Goal: Information Seeking & Learning: Learn about a topic

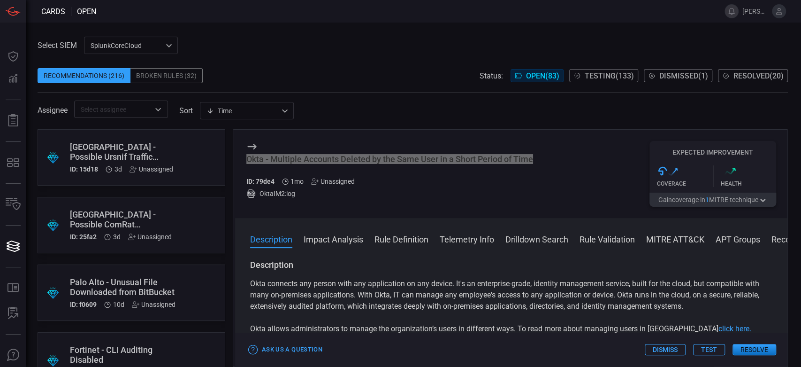
scroll to position [1043, 0]
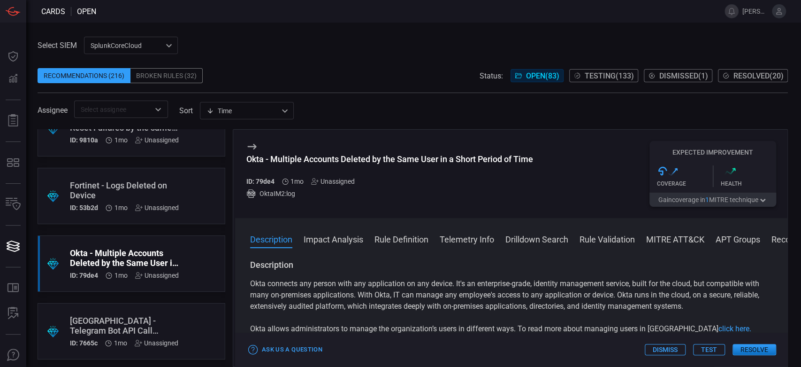
click at [189, 311] on div ".suggested_cards_icon{fill:url(#suggested_cards_icon);} Palo Alto - Telegram Bo…" at bounding box center [132, 331] width 188 height 56
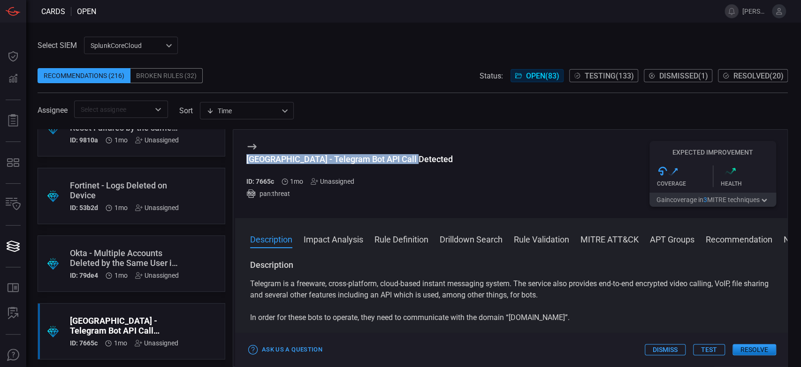
drag, startPoint x: 408, startPoint y: 160, endPoint x: 246, endPoint y: 160, distance: 162.5
click at [246, 160] on div "Palo Alto - Telegram Bot API Call Detected ID: 7665c 1mo Unassigned pan:threat …" at bounding box center [511, 174] width 553 height 88
copy div "[GEOGRAPHIC_DATA] - Telegram Bot API Call Detected"
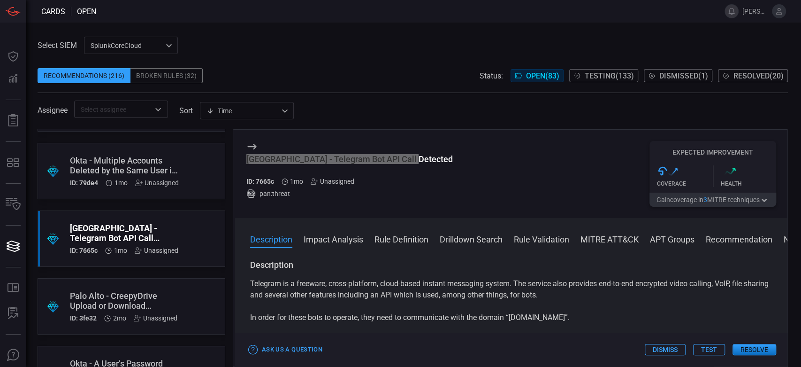
scroll to position [1147, 0]
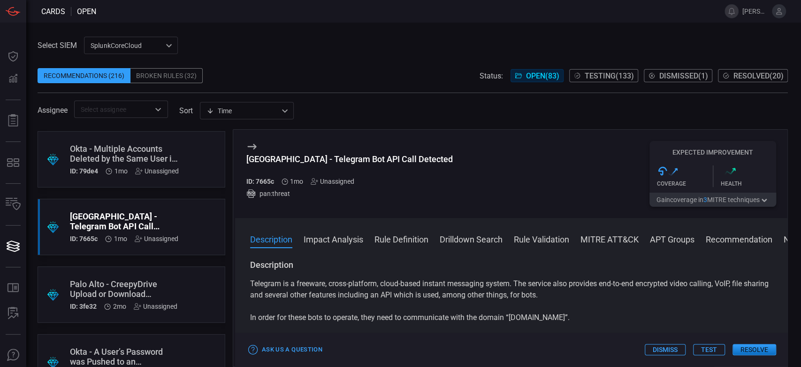
click at [168, 272] on div ".suggested_cards_icon{fill:url(#suggested_cards_icon);} Palo Alto - CreepyDrive…" at bounding box center [132, 294] width 188 height 56
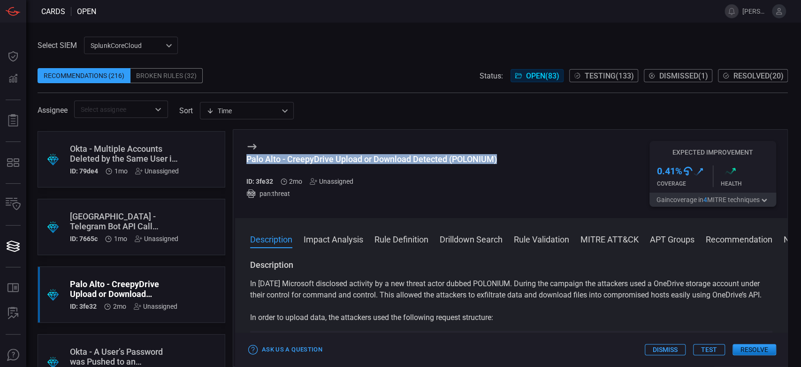
drag, startPoint x: 497, startPoint y: 157, endPoint x: 245, endPoint y: 162, distance: 252.6
click at [245, 162] on div "Palo Alto - CreepyDrive Upload or Download Detected (POLONIUM) ID: 3fe32 2mo Un…" at bounding box center [511, 174] width 553 height 88
copy div "Palo Alto - CreepyDrive Upload or Download Detected (POLONIUM)"
click at [156, 336] on div ".suggested_cards_icon{fill:url(#suggested_cards_icon);} Okta - A User’s Passwor…" at bounding box center [132, 362] width 188 height 56
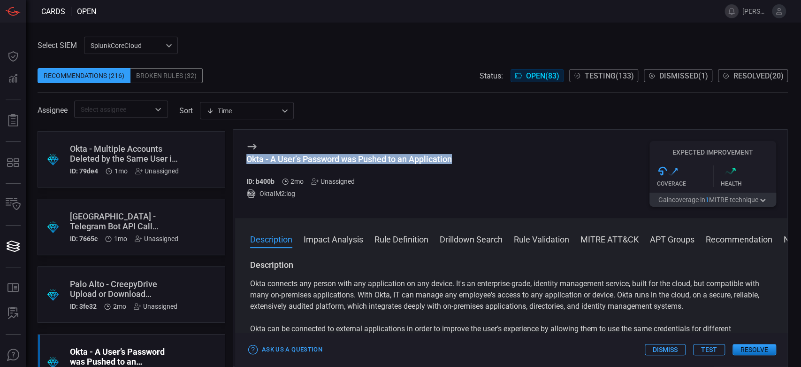
drag, startPoint x: 455, startPoint y: 158, endPoint x: 245, endPoint y: 163, distance: 210.4
click at [245, 163] on div "Okta - A User’s Password was Pushed to an Application ID: b400b 2mo Unassigned …" at bounding box center [511, 174] width 553 height 88
copy div "Okta - A User’s Password was Pushed to an Application"
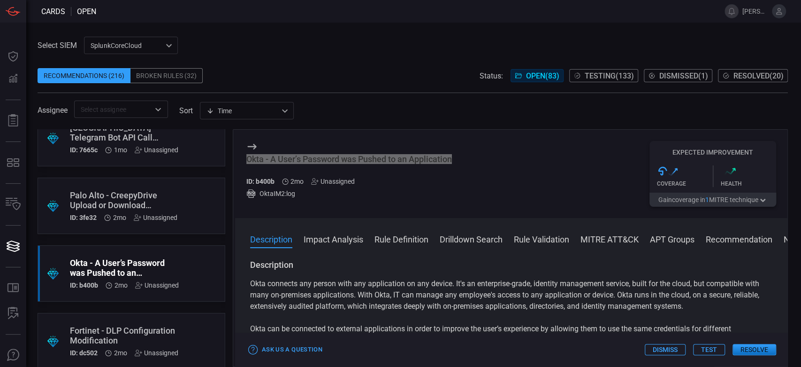
scroll to position [1252, 0]
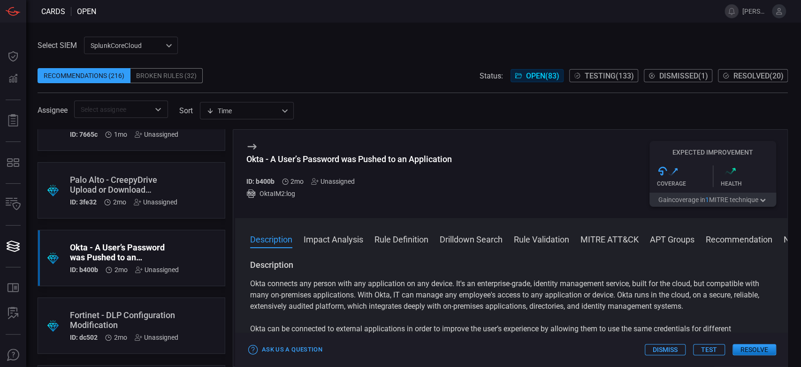
click at [188, 300] on div ".suggested_cards_icon{fill:url(#suggested_cards_icon);} Fortinet - DLP Configur…" at bounding box center [132, 325] width 188 height 56
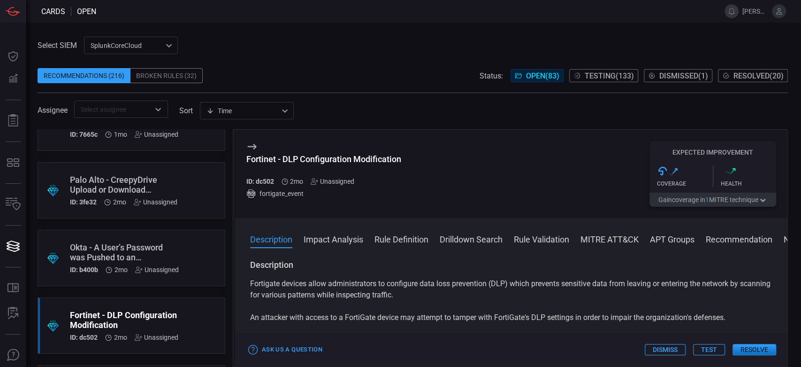
click at [306, 162] on div "Fortinet - DLP Configuration Modification" at bounding box center [323, 159] width 155 height 10
copy div "Fortinet - DLP Configuration Modification"
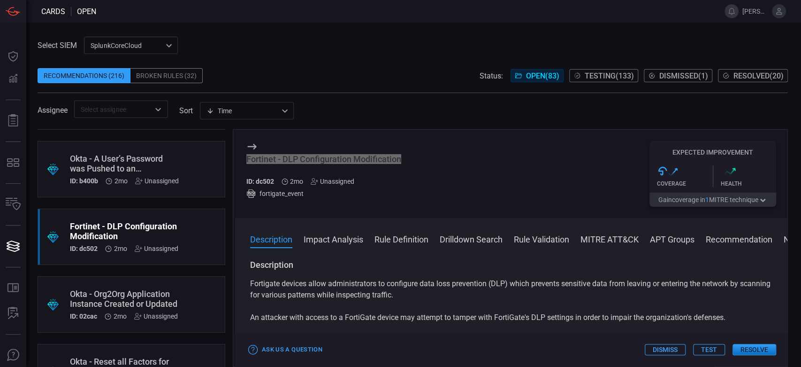
scroll to position [1356, 0]
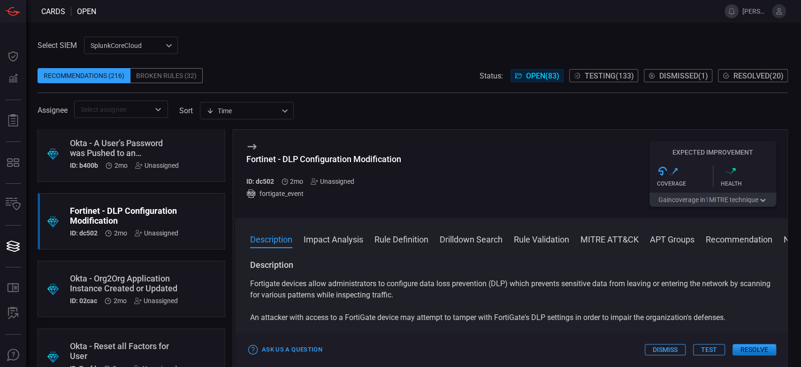
click at [185, 261] on div ".suggested_cards_icon{fill:url(#suggested_cards_icon);} Okta - Org2Org Applicat…" at bounding box center [132, 289] width 188 height 56
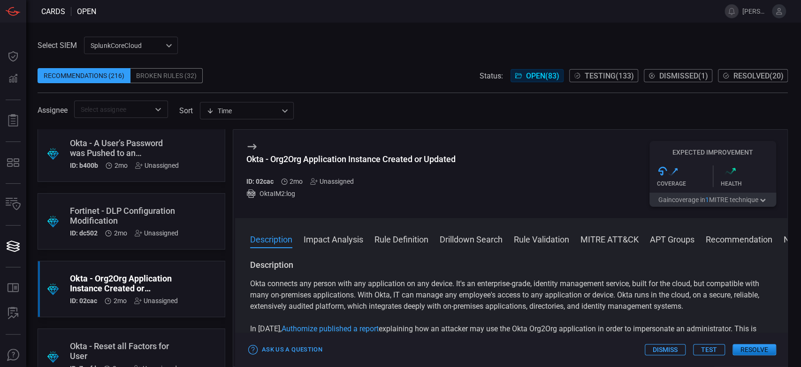
click at [304, 161] on div "Okta - Org2Org Application Instance Created or Updated" at bounding box center [350, 159] width 209 height 10
copy div "Okta - Org2Org Application Instance Created or Updated"
click at [116, 335] on div ".suggested_cards_icon{fill:url(#suggested_cards_icon);} Okta - Reset all Factor…" at bounding box center [132, 356] width 188 height 56
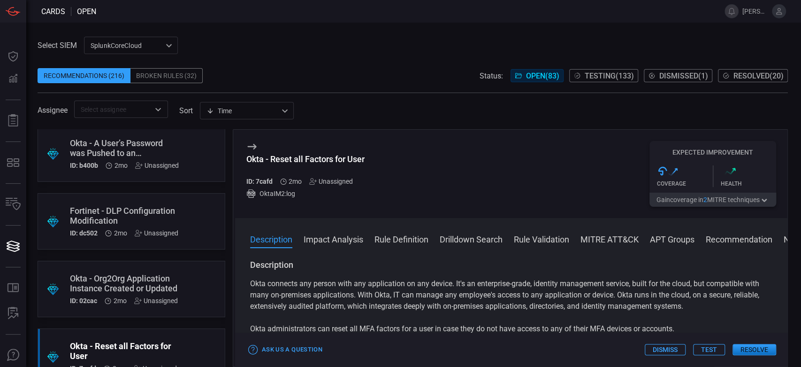
click at [343, 161] on div "Okta - Reset all Factors for User" at bounding box center [305, 159] width 118 height 10
copy div "Okta - Reset all Factors for User"
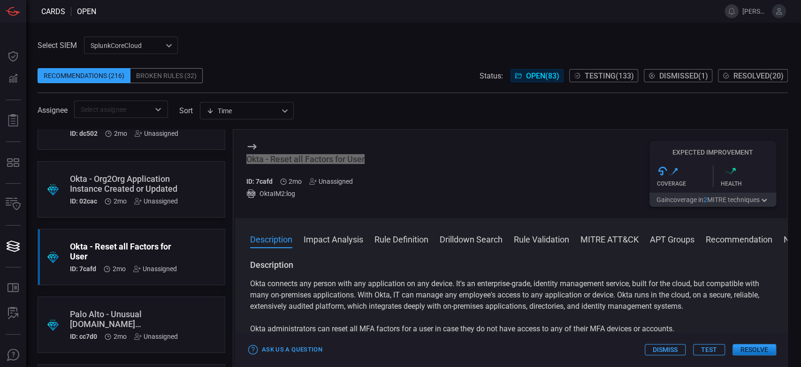
scroll to position [1461, 0]
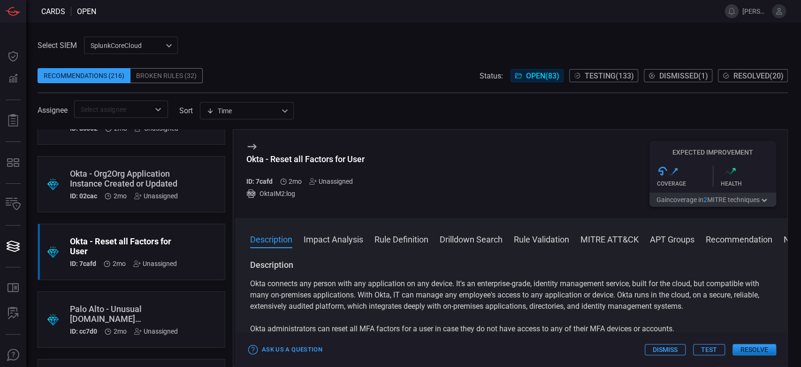
click at [151, 307] on div "Palo Alto - Unusual [DOMAIN_NAME] Subdomain Accessed" at bounding box center [124, 314] width 108 height 20
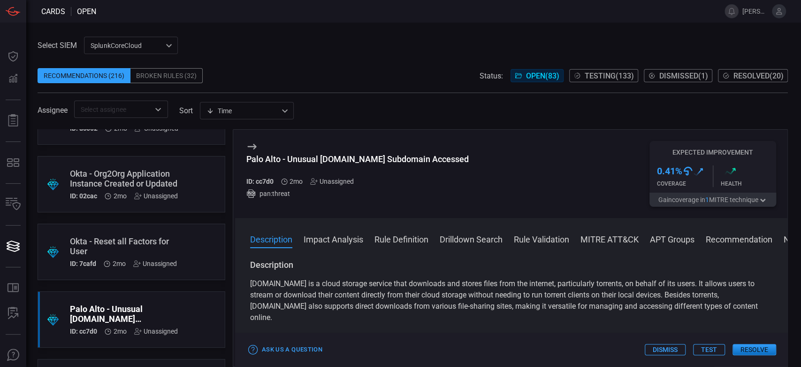
click at [343, 157] on div "Palo Alto - Unusual [DOMAIN_NAME] Subdomain Accessed" at bounding box center [357, 159] width 223 height 10
copy div "Palo Alto - Unusual [DOMAIN_NAME] Subdomain Accessed"
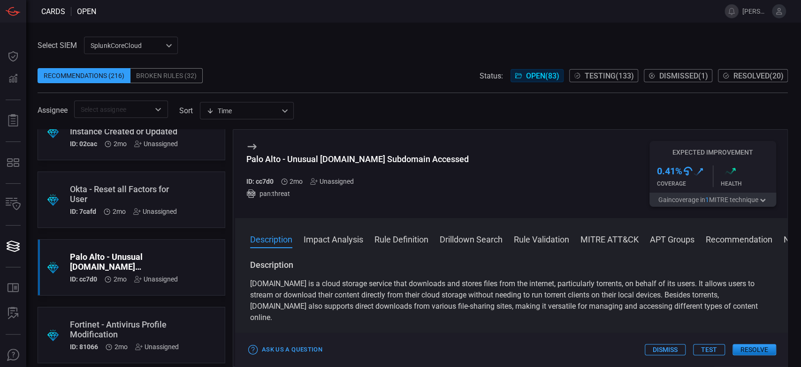
click at [181, 313] on div ".suggested_cards_icon{fill:url(#suggested_cards_icon);} Fortinet - Antivirus Pr…" at bounding box center [132, 335] width 188 height 56
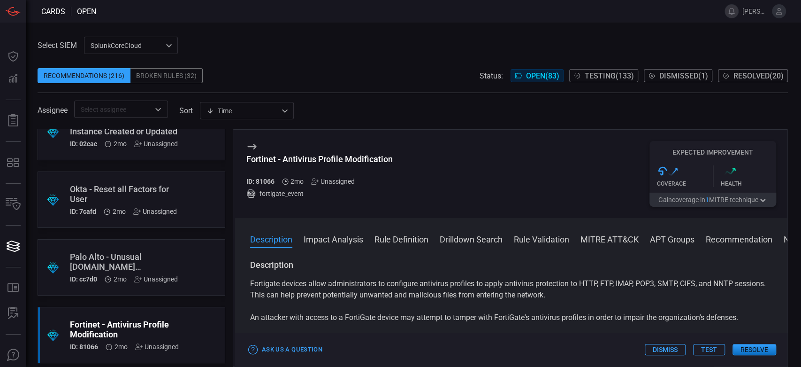
click at [357, 155] on div "Fortinet - Antivirus Profile Modification" at bounding box center [319, 159] width 146 height 10
copy div "Fortinet - Antivirus Profile Modification"
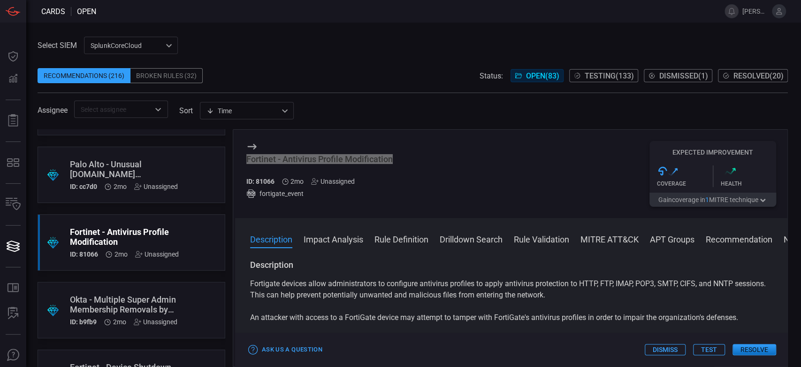
scroll to position [1617, 0]
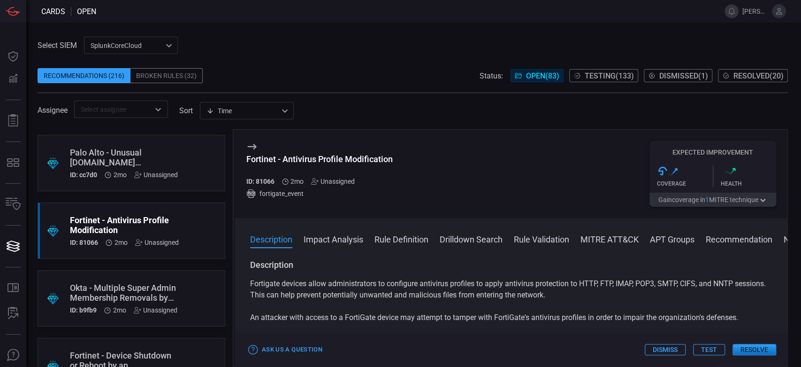
click at [156, 274] on div ".suggested_cards_icon{fill:url(#suggested_cards_icon);} Okta - Multiple Super A…" at bounding box center [132, 298] width 188 height 56
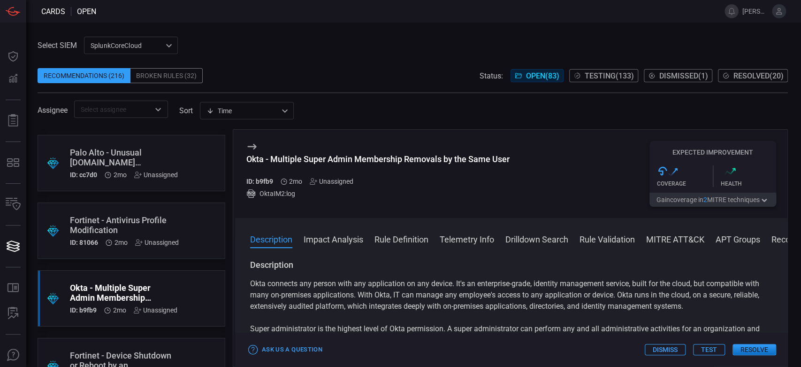
click at [349, 162] on div "Okta - Multiple Super Admin Membership Removals by the Same User" at bounding box center [377, 159] width 263 height 10
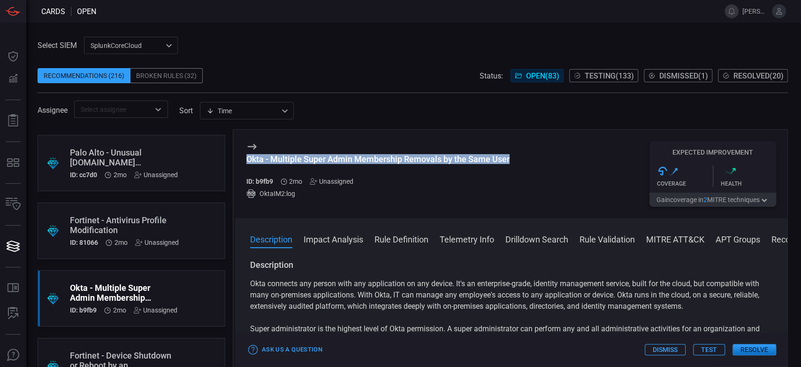
click at [349, 162] on div "Okta - Multiple Super Admin Membership Removals by the Same User" at bounding box center [377, 159] width 263 height 10
copy div "Okta - Multiple Super Admin Membership Removals by the Same User"
click at [330, 127] on span at bounding box center [413, 123] width 751 height 11
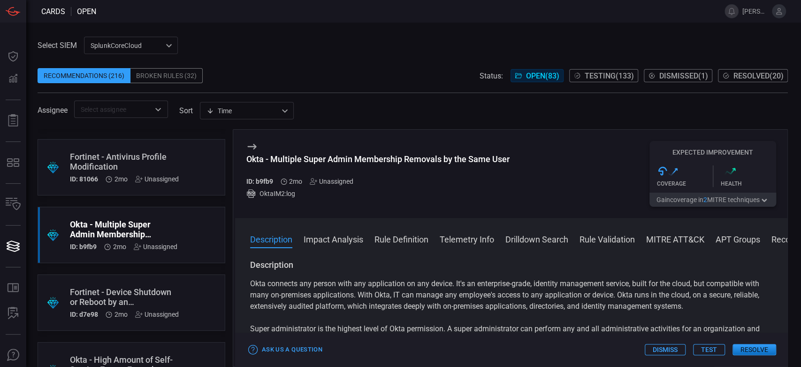
scroll to position [1721, 0]
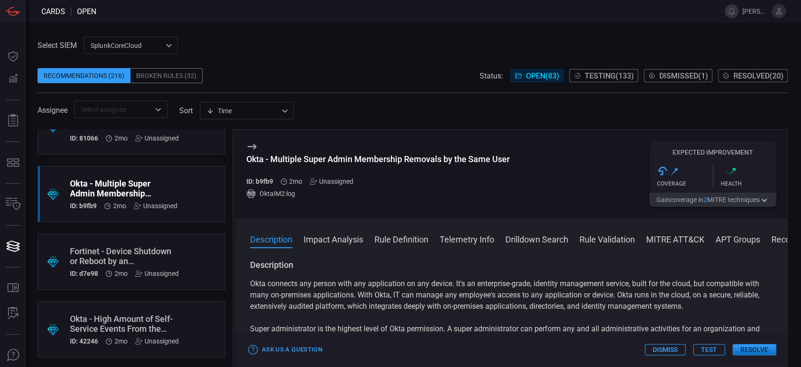
click at [110, 240] on div ".suggested_cards_icon{fill:url(#suggested_cards_icon);} Fortinet - Device Shutd…" at bounding box center [132, 261] width 188 height 56
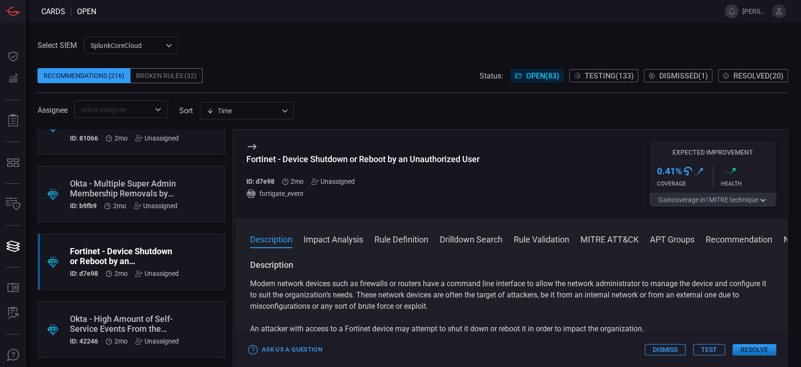
click at [327, 154] on div "Fortinet - Device Shutdown or Reboot by an Unauthorized User" at bounding box center [362, 159] width 233 height 10
copy div "Fortinet - Device Shutdown or Reboot by an Unauthorized User"
click at [304, 91] on span at bounding box center [413, 87] width 751 height 9
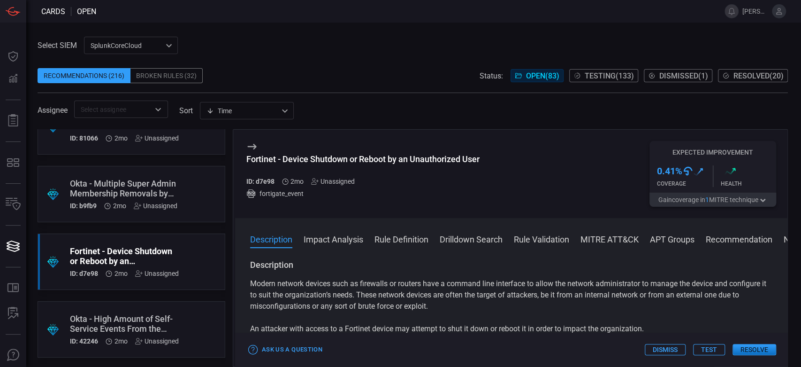
click at [150, 304] on div ".suggested_cards_icon{fill:url(#suggested_cards_icon);} Okta - High Amount of S…" at bounding box center [132, 329] width 188 height 56
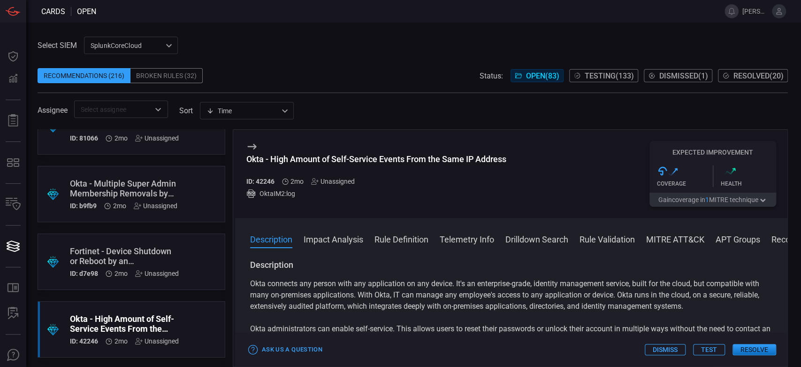
click at [378, 152] on div "Okta - High Amount of Self-Service Events From the Same IP Address ID: 42246 2m…" at bounding box center [376, 174] width 260 height 66
click at [380, 154] on div "Okta - High Amount of Self-Service Events From the Same IP Address" at bounding box center [376, 159] width 260 height 10
click at [382, 156] on div "Okta - High Amount of Self-Service Events From the Same IP Address" at bounding box center [376, 159] width 260 height 10
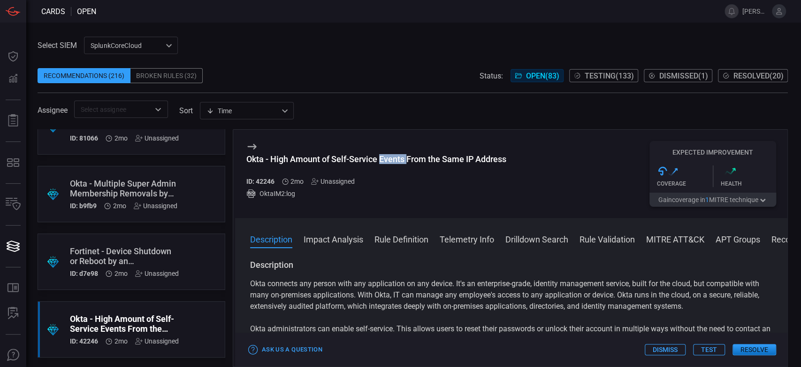
click at [382, 156] on div "Okta - High Amount of Self-Service Events From the Same IP Address" at bounding box center [376, 159] width 260 height 10
click at [367, 92] on span at bounding box center [413, 87] width 751 height 9
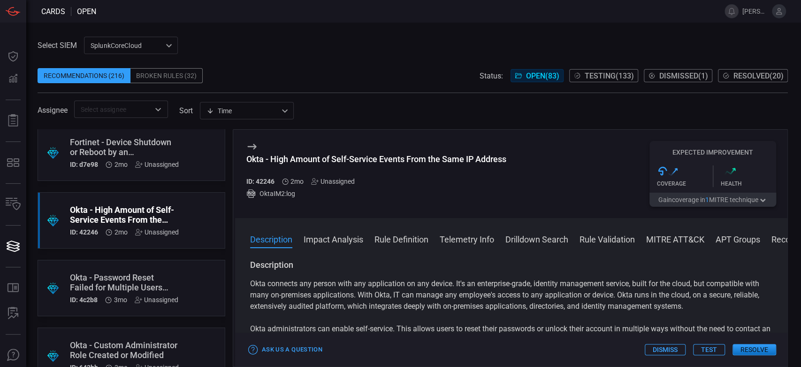
scroll to position [1878, 0]
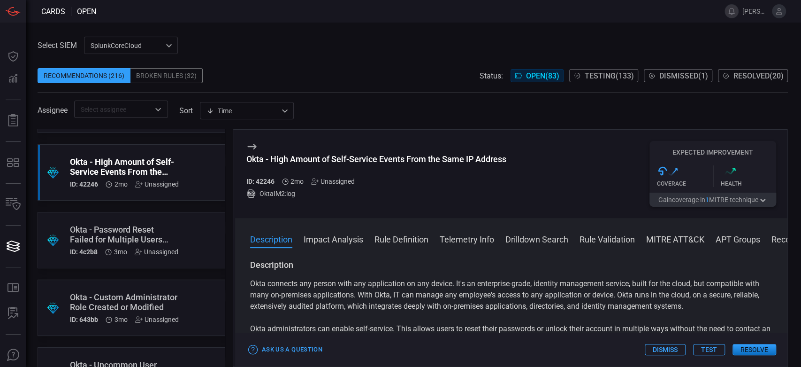
click at [151, 216] on div ".suggested_cards_icon{fill:url(#suggested_cards_icon);} Okta - Password Reset F…" at bounding box center [132, 240] width 188 height 56
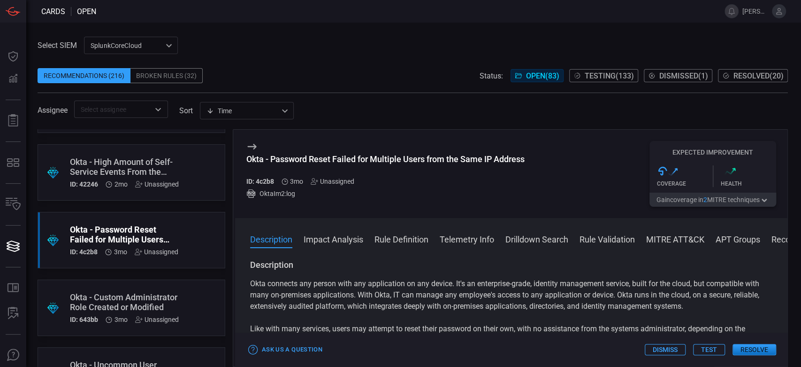
click at [341, 146] on div "Okta - Password Reset Failed for Multiple Users from the Same IP Address ID: 4c…" at bounding box center [385, 174] width 278 height 66
click at [349, 154] on div "Okta - Password Reset Failed for Multiple Users from the Same IP Address" at bounding box center [385, 159] width 278 height 10
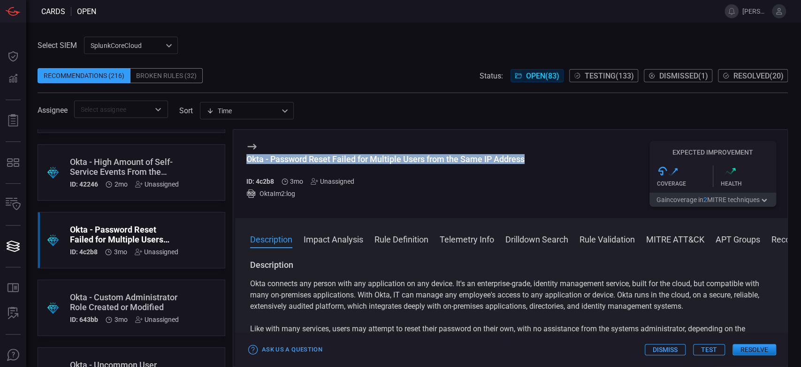
click at [349, 154] on div "Okta - Password Reset Failed for Multiple Users from the Same IP Address" at bounding box center [385, 159] width 278 height 10
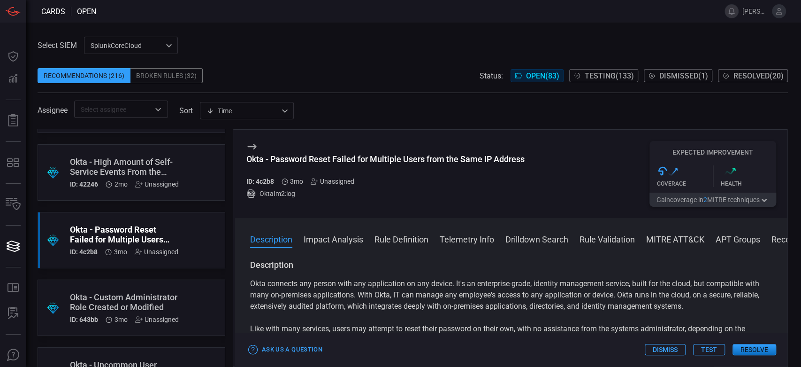
click at [349, 154] on div "Okta - Password Reset Failed for Multiple Users from the Same IP Address" at bounding box center [385, 159] width 278 height 10
click at [353, 156] on div "Okta - Password Reset Failed for Multiple Users from the Same IP Address" at bounding box center [385, 159] width 278 height 10
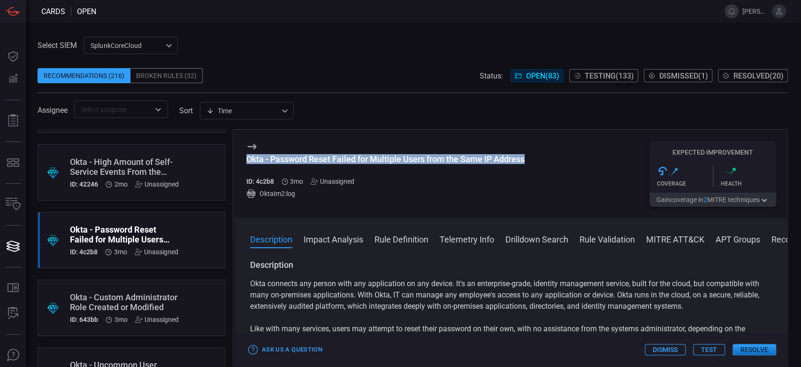
click at [353, 156] on div "Okta - Password Reset Failed for Multiple Users from the Same IP Address" at bounding box center [385, 159] width 278 height 10
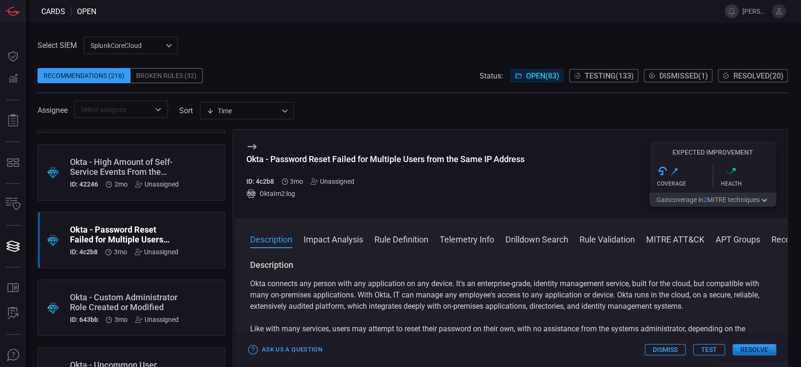
click at [180, 282] on div ".suggested_cards_icon{fill:url(#suggested_cards_icon);} Okta - Custom Administr…" at bounding box center [132, 307] width 188 height 56
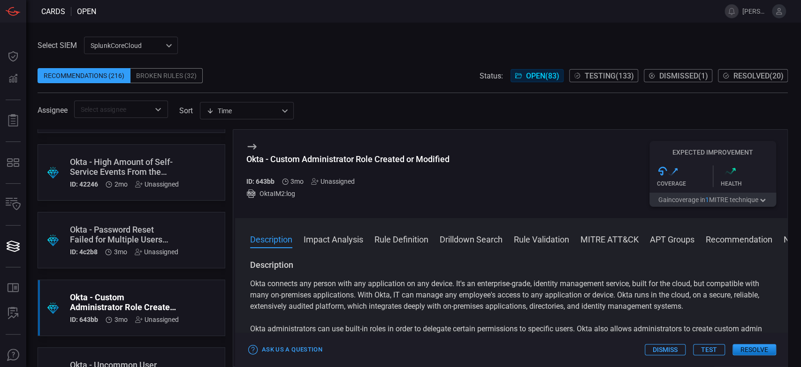
click at [354, 162] on div "Okta - Custom Administrator Role Created or Modified" at bounding box center [347, 159] width 203 height 10
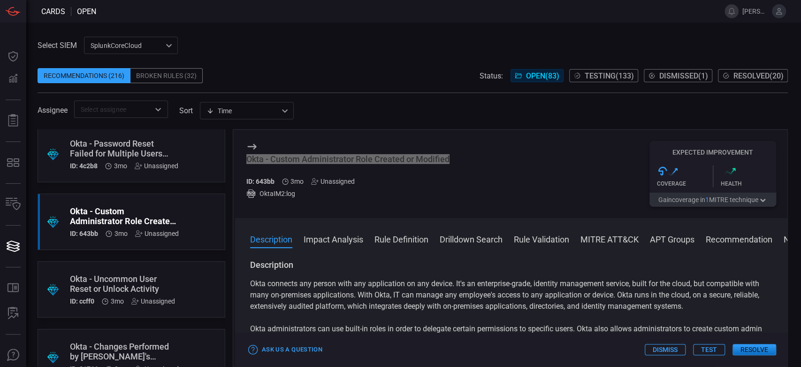
scroll to position [1982, 0]
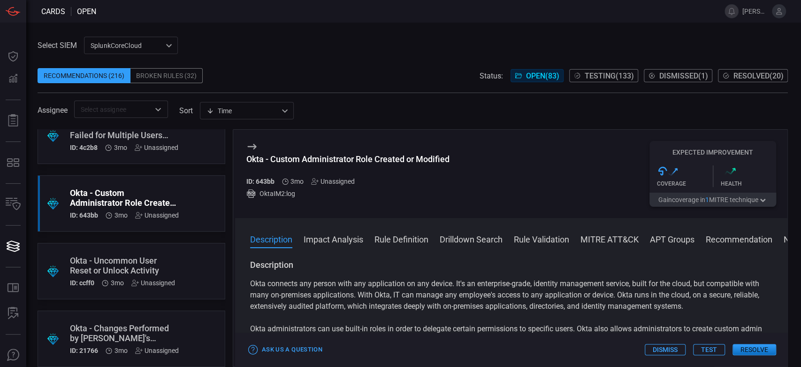
click at [188, 253] on div ".suggested_cards_icon{fill:url(#suggested_cards_icon);} Okta - Uncommon User Re…" at bounding box center [132, 271] width 188 height 56
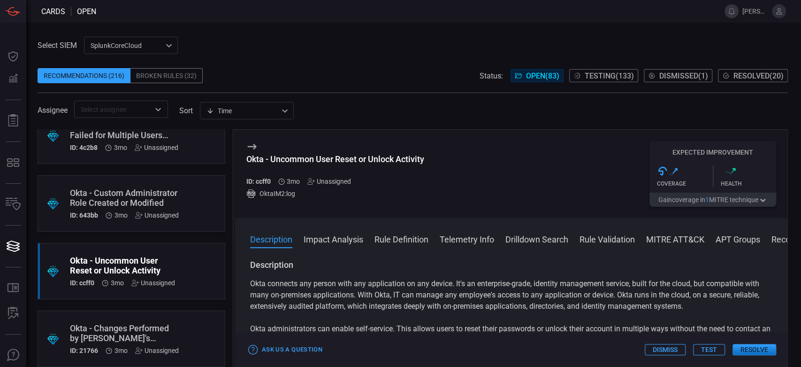
click at [380, 165] on h3 "Okta - Uncommon User Reset or Unlock Activity" at bounding box center [335, 164] width 178 height 20
click at [377, 162] on div "Okta - Uncommon User Reset or Unlock Activity" at bounding box center [335, 159] width 178 height 10
click at [158, 313] on div ".suggested_cards_icon{fill:url(#suggested_cards_icon);} Okta - Changes Performe…" at bounding box center [132, 338] width 188 height 56
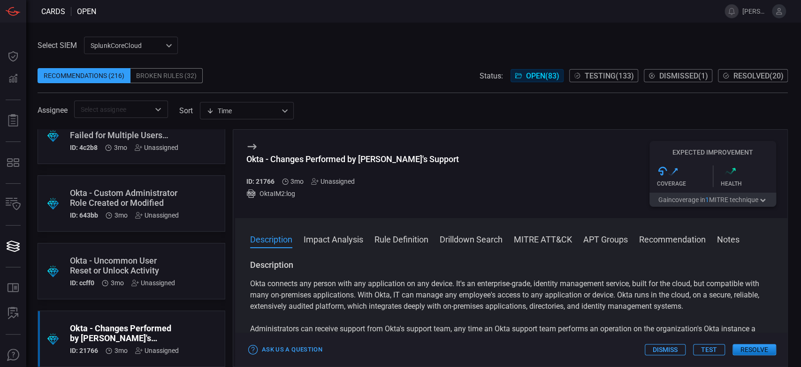
click at [335, 156] on div "Okta - Changes Performed by [PERSON_NAME]'s Support" at bounding box center [352, 159] width 213 height 10
click at [339, 104] on div "Assignee ​ sort Time visibleUpdateTime ​" at bounding box center [413, 108] width 751 height 17
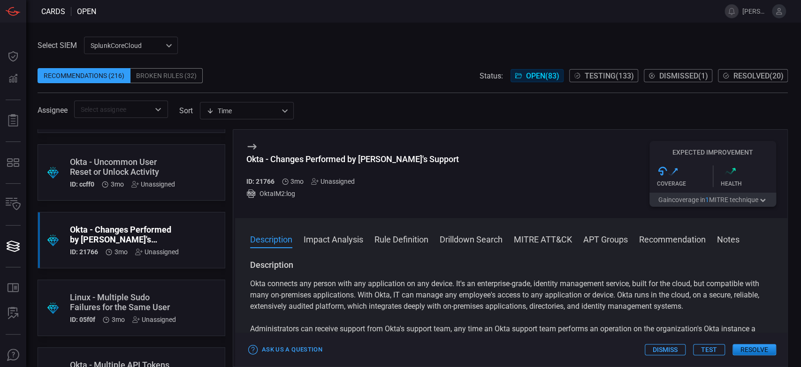
scroll to position [2087, 0]
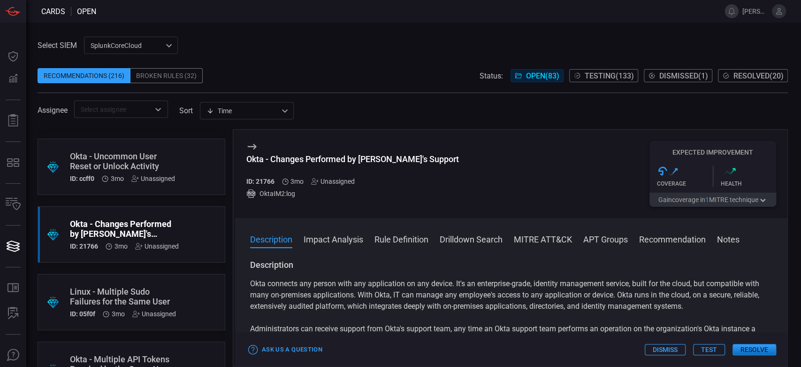
click at [119, 281] on div ".suggested_cards_icon{fill:url(#suggested_cards_icon);} Linux - Multiple Sudo F…" at bounding box center [132, 302] width 188 height 56
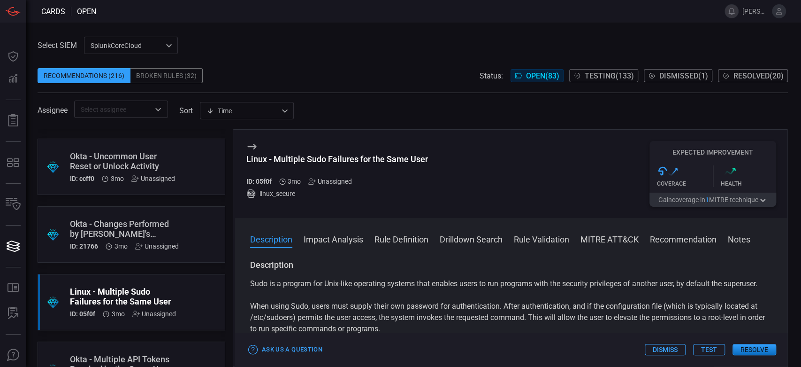
click at [343, 159] on div "Linux - Multiple Sudo Failures for the Same User" at bounding box center [337, 159] width 182 height 10
drag, startPoint x: 322, startPoint y: 74, endPoint x: 317, endPoint y: 92, distance: 19.5
click at [322, 74] on div "Recommendations (216) Broken Rules (32) Status: Open ( 83 ) Testing ( 133 ) Dis…" at bounding box center [413, 75] width 751 height 15
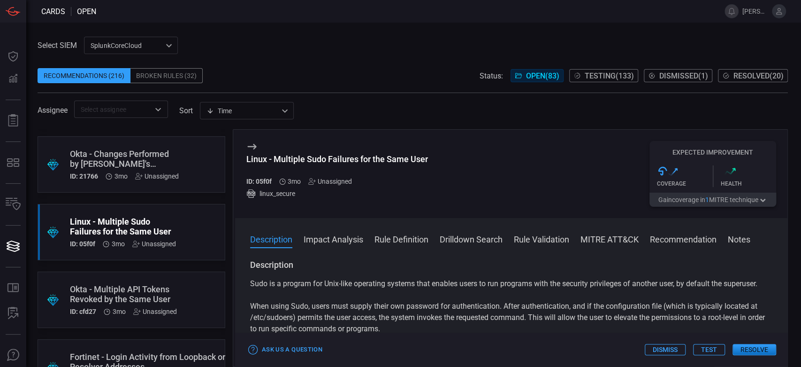
scroll to position [2191, 0]
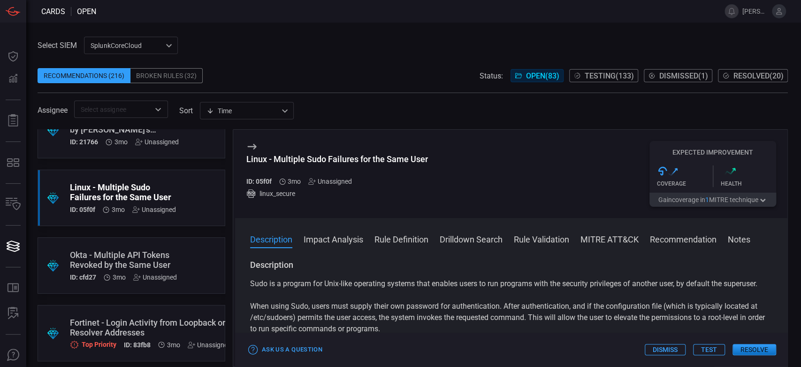
click at [192, 254] on div ".suggested_cards_icon{fill:url(#suggested_cards_icon);} Okta - Multiple API Tok…" at bounding box center [132, 265] width 188 height 56
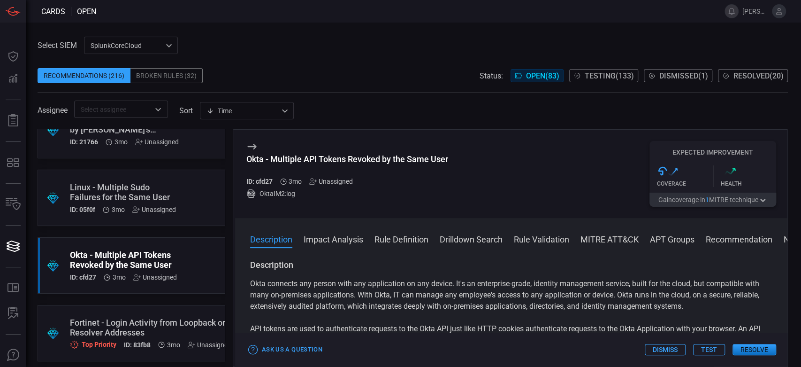
click at [366, 157] on div "Okta - Multiple API Tokens Revoked by the Same User" at bounding box center [347, 159] width 202 height 10
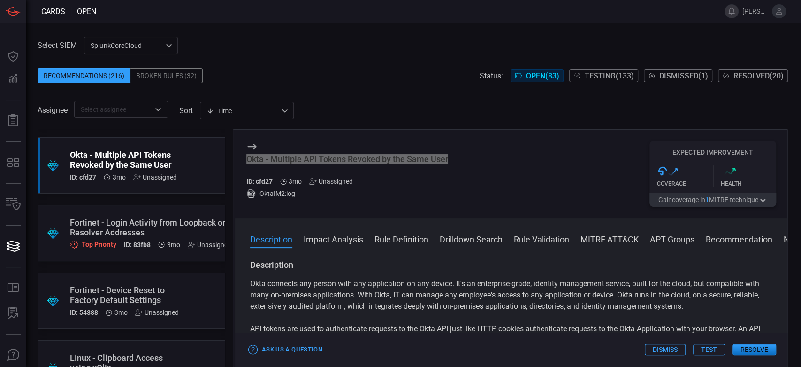
scroll to position [2348, 0]
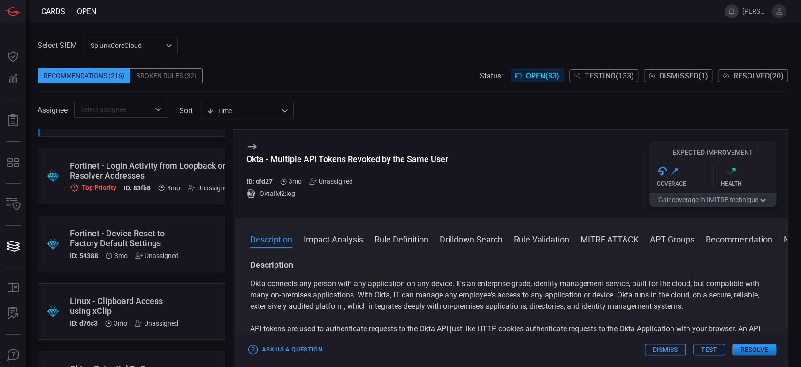
click at [53, 191] on div ".suggested_cards_icon{fill:url(#suggested_cards_icon);} Fortinet - Login Activi…" at bounding box center [132, 176] width 188 height 56
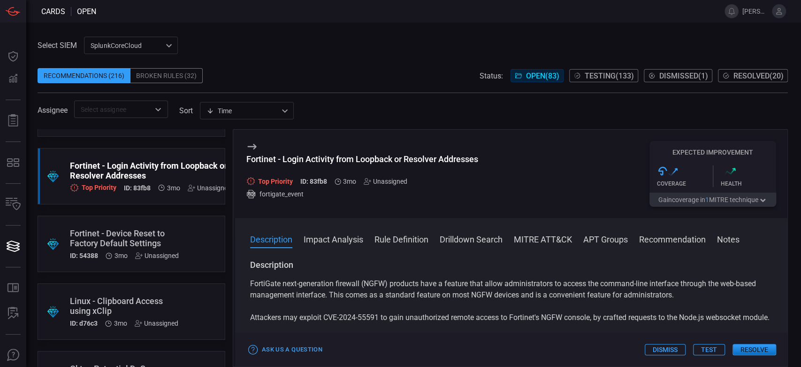
click at [324, 161] on div "Fortinet - Login Activity from Loopback or Resolver Addresses" at bounding box center [362, 159] width 232 height 10
click at [174, 243] on div "Fortinet - Device Reset to Factory Default Settings" at bounding box center [124, 238] width 109 height 20
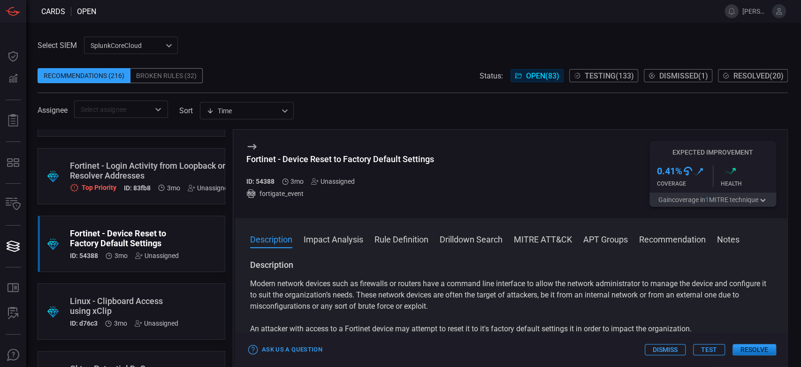
click at [364, 157] on div "Fortinet - Device Reset to Factory Default Settings" at bounding box center [340, 159] width 188 height 10
click at [361, 120] on span at bounding box center [413, 123] width 751 height 11
click at [171, 304] on div "Linux - Clipboard Access using xClip" at bounding box center [124, 306] width 108 height 20
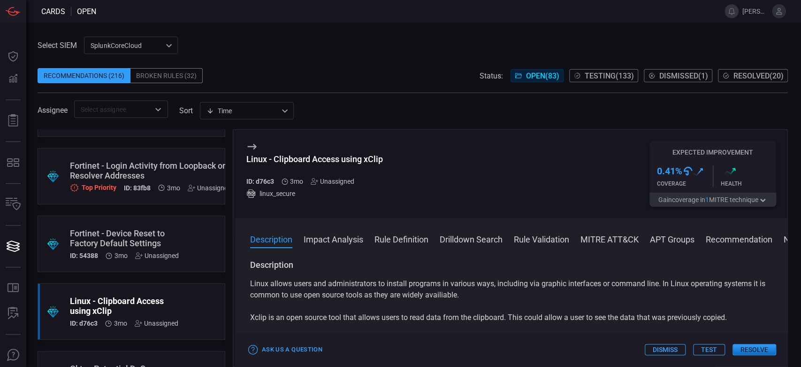
click at [316, 159] on div "Linux - Clipboard Access using xClip" at bounding box center [314, 159] width 137 height 10
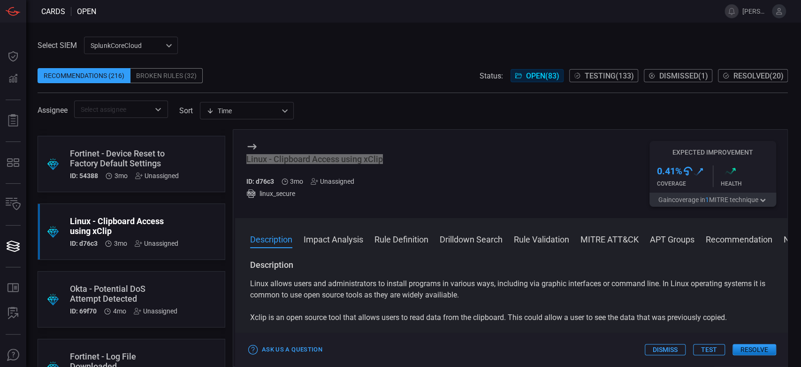
scroll to position [2452, 0]
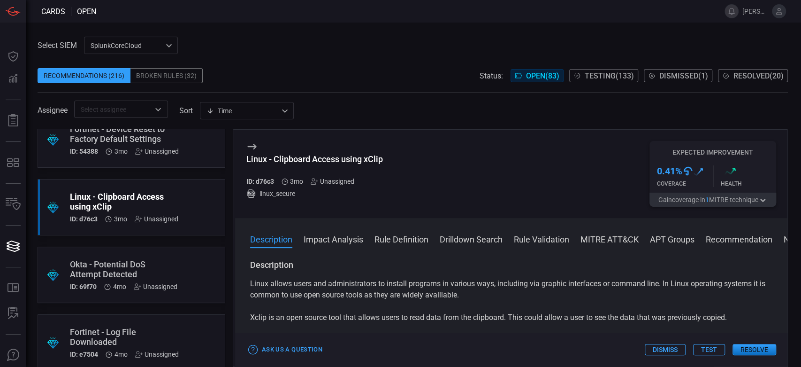
click at [179, 264] on div ".suggested_cards_icon{fill:url(#suggested_cards_icon);} Okta - Potential DoS At…" at bounding box center [132, 274] width 188 height 56
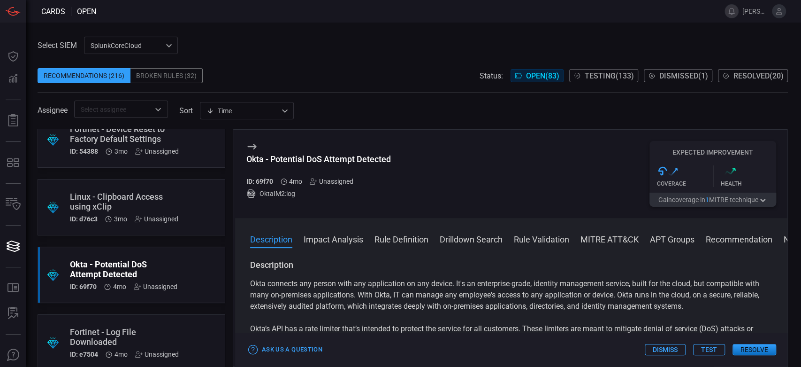
click at [327, 159] on div "Okta - Potential DoS Attempt Detected" at bounding box center [318, 159] width 145 height 10
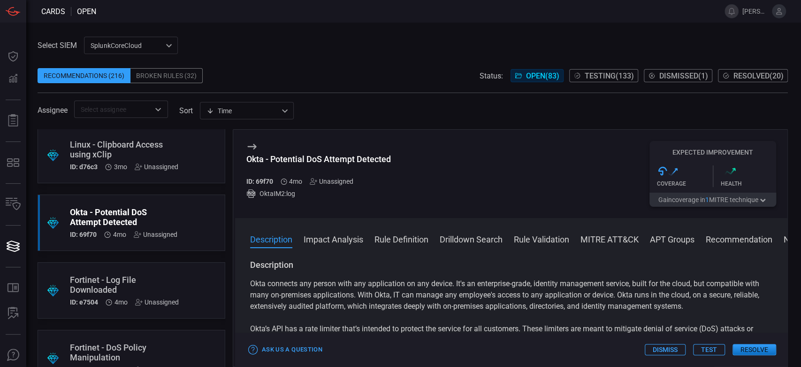
click at [188, 295] on div ".suggested_cards_icon{fill:url(#suggested_cards_icon);} Fortinet - Log File Dow…" at bounding box center [132, 290] width 188 height 56
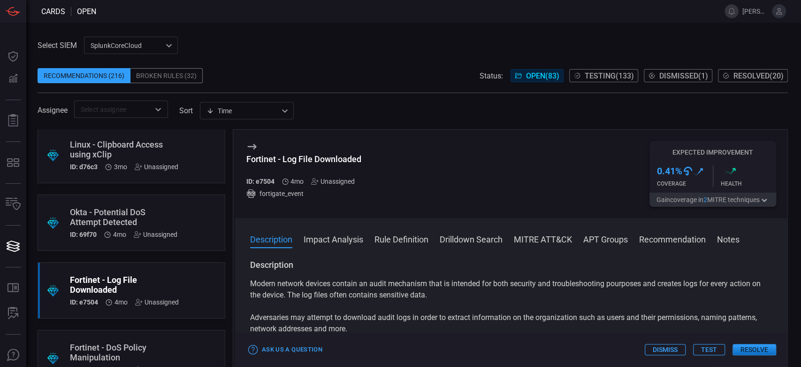
click at [311, 160] on div "Fortinet - Log File Downloaded" at bounding box center [304, 159] width 116 height 10
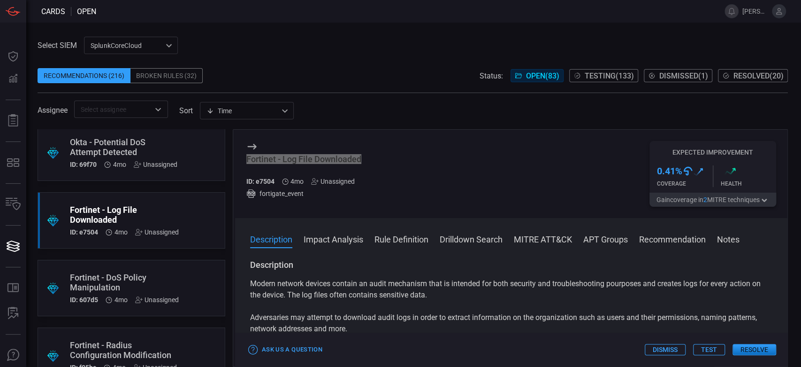
scroll to position [2608, 0]
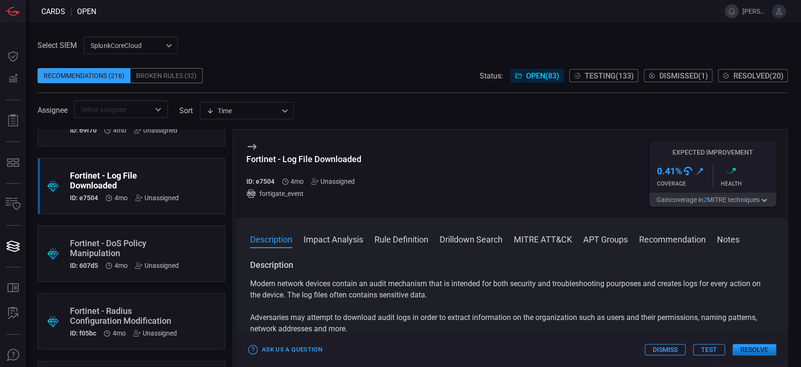
click at [176, 245] on div "Fortinet - DoS Policy Manipulation" at bounding box center [124, 248] width 109 height 20
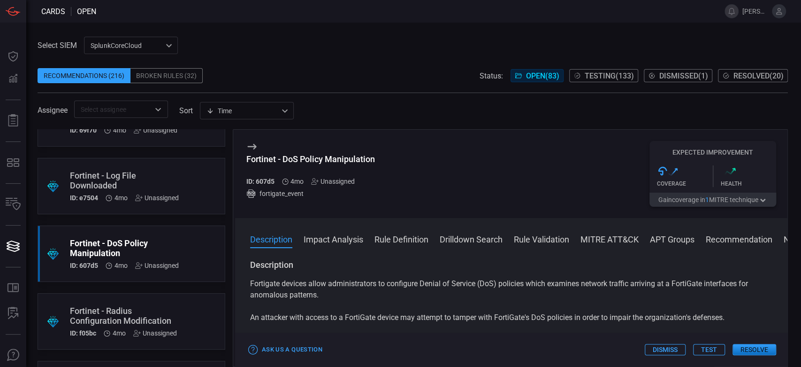
click at [304, 159] on div "Fortinet - DoS Policy Manipulation" at bounding box center [310, 159] width 129 height 10
click at [188, 313] on div ".suggested_cards_icon{fill:url(#suggested_cards_icon);} Fortinet - Radius Confi…" at bounding box center [132, 321] width 188 height 56
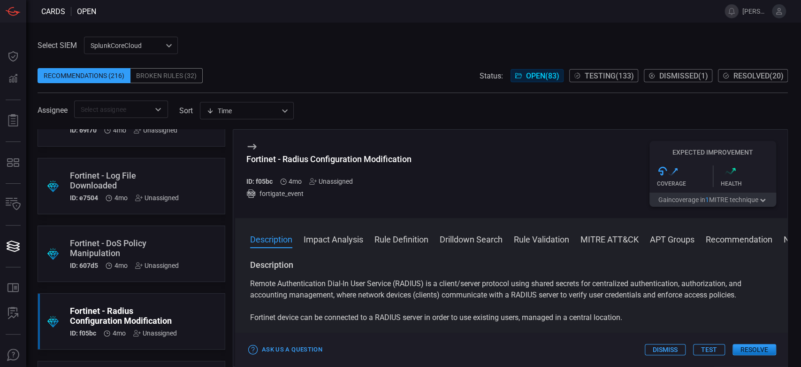
click at [342, 149] on div "Fortinet - Radius Configuration Modification ID: f05bc 4mo Unassigned fortigate…" at bounding box center [328, 174] width 165 height 66
click at [349, 161] on div "Fortinet - Radius Configuration Modification" at bounding box center [328, 159] width 165 height 10
click at [347, 88] on span at bounding box center [413, 87] width 751 height 9
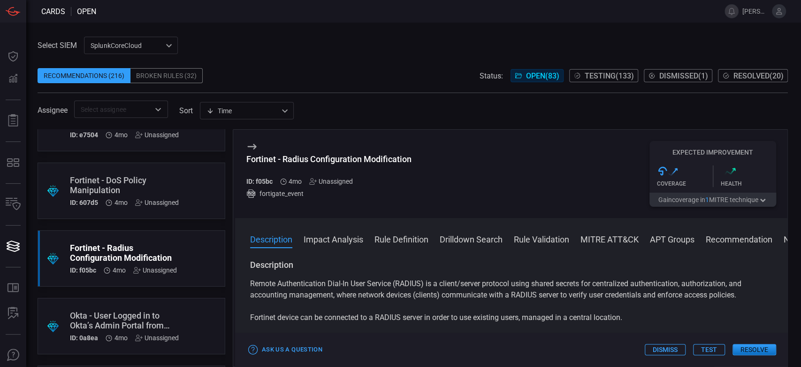
scroll to position [2712, 0]
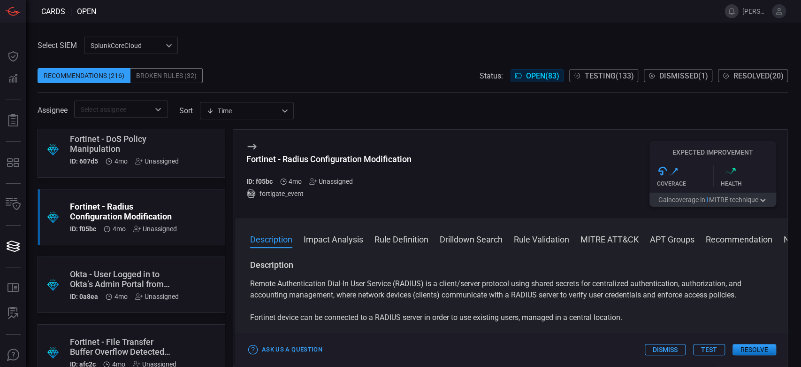
click at [146, 285] on div "Okta - User Logged in to Okta’s Admin Portal from Multiple Countries" at bounding box center [124, 279] width 109 height 20
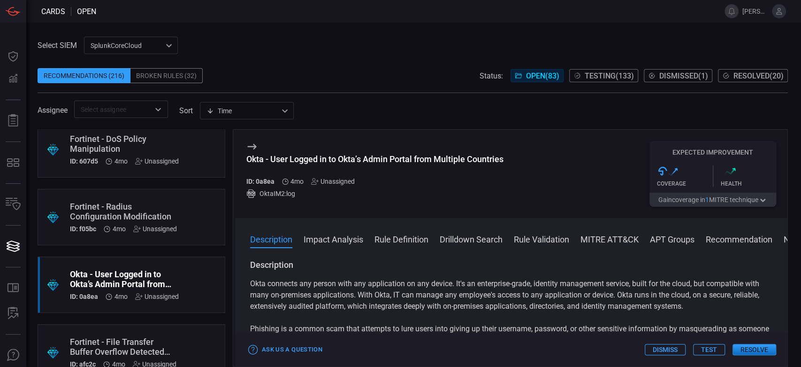
click at [322, 156] on div "Okta - User Logged in to Okta’s Admin Portal from Multiple Countries" at bounding box center [374, 159] width 257 height 10
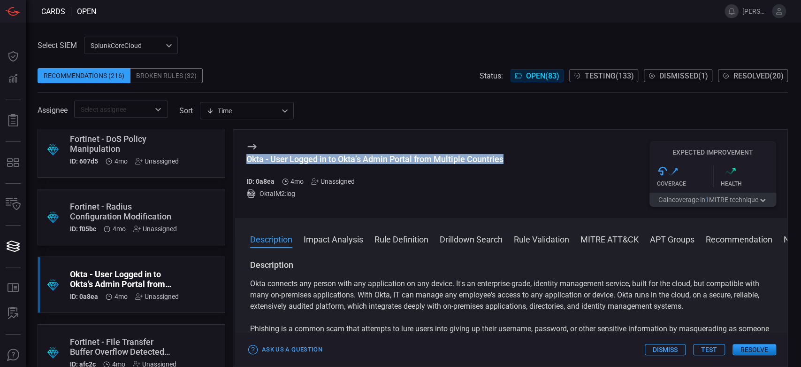
click at [322, 156] on div "Okta - User Logged in to Okta’s Admin Portal from Multiple Countries" at bounding box center [374, 159] width 257 height 10
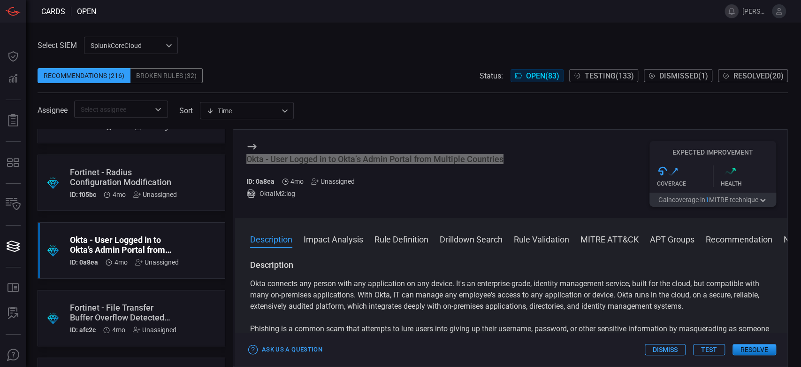
scroll to position [2764, 0]
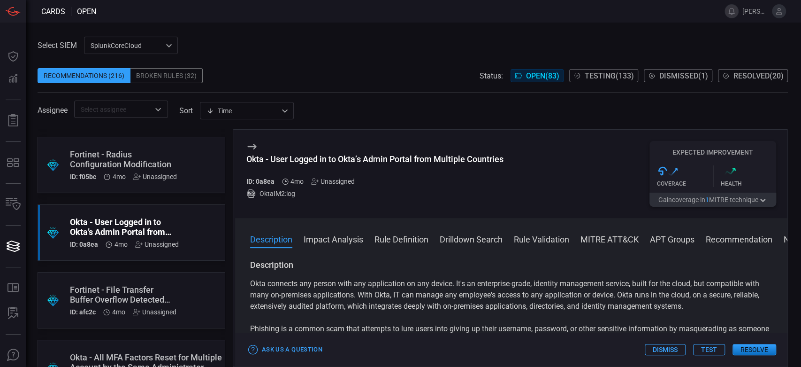
click at [175, 285] on div "Fortinet - File Transfer Buffer Overflow Detected (UNC3886)" at bounding box center [123, 295] width 107 height 20
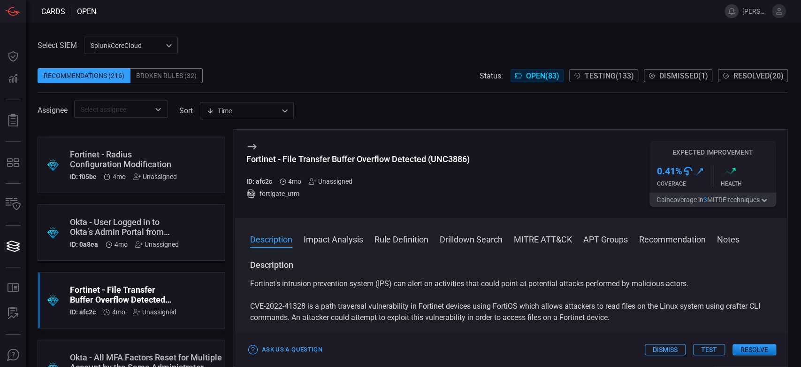
click at [325, 164] on h3 "Fortinet - File Transfer Buffer Overflow Detected (UNC3886)" at bounding box center [357, 164] width 223 height 20
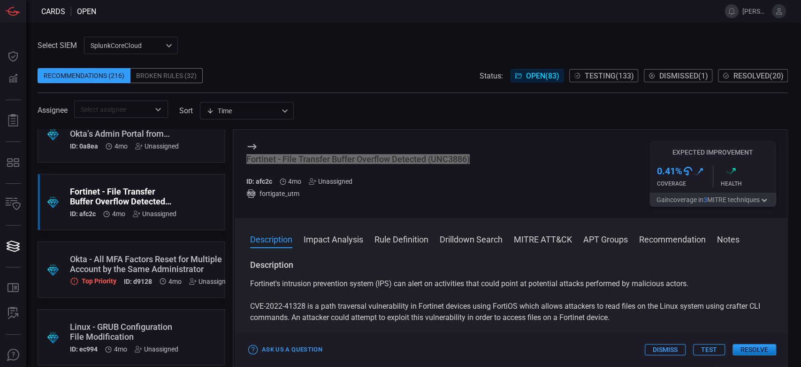
scroll to position [2869, 0]
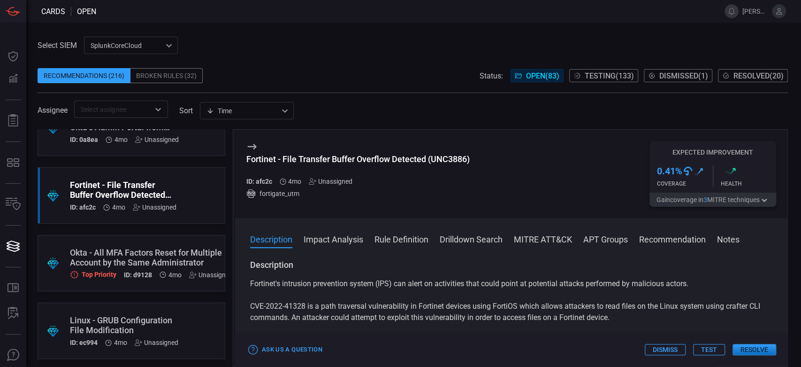
click at [184, 246] on div ".suggested_cards_icon{fill:url(#suggested_cards_icon);} Okta - All MFA Factors …" at bounding box center [132, 263] width 188 height 56
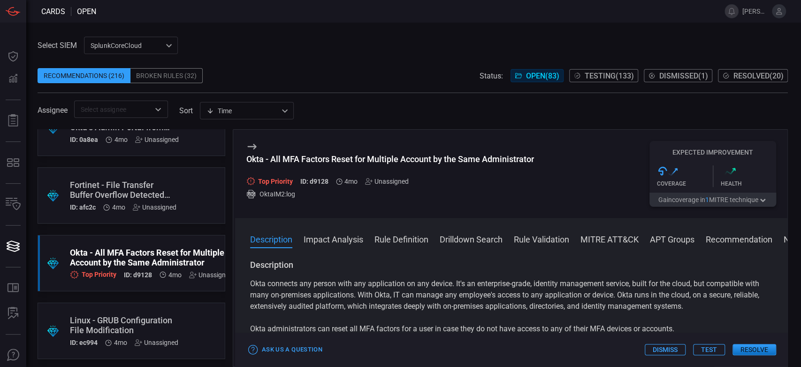
click at [320, 157] on div "Okta - All MFA Factors Reset for Multiple Account by the Same Administrator" at bounding box center [390, 159] width 288 height 10
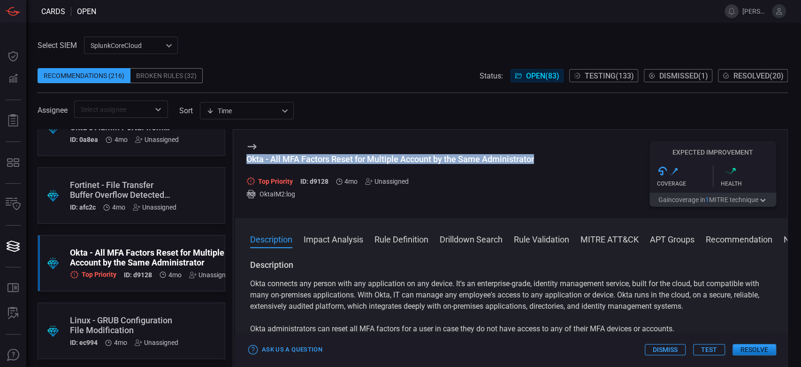
click at [320, 157] on div "Okta - All MFA Factors Reset for Multiple Account by the Same Administrator" at bounding box center [390, 159] width 288 height 10
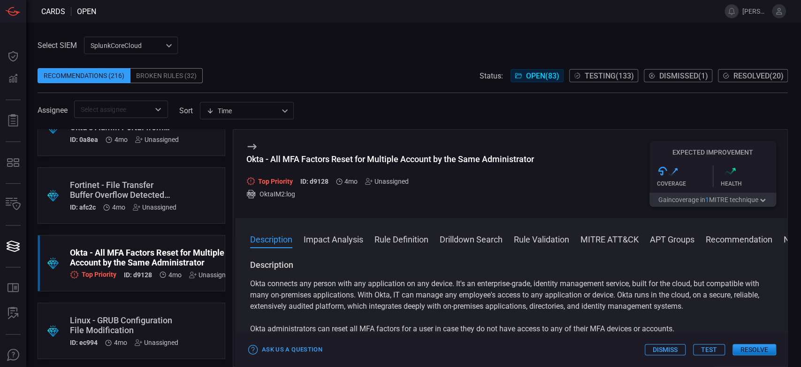
click at [159, 305] on div ".suggested_cards_icon{fill:url(#suggested_cards_icon);} Linux - GRUB Configurat…" at bounding box center [132, 330] width 188 height 56
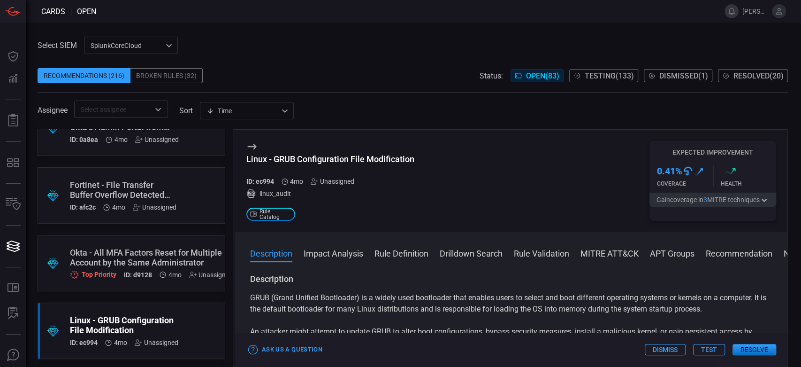
click at [344, 153] on div "Linux - GRUB Configuration File Modification ID: ec994 4mo Unassigned linux_aud…" at bounding box center [330, 181] width 168 height 80
click at [351, 158] on div "Linux - GRUB Configuration File Modification" at bounding box center [330, 159] width 168 height 10
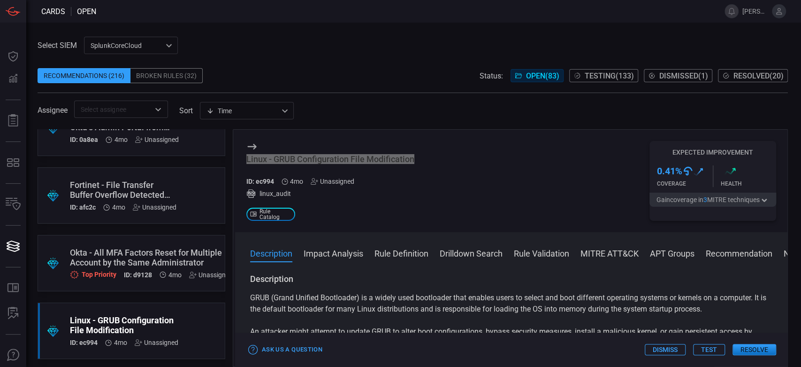
scroll to position [2973, 0]
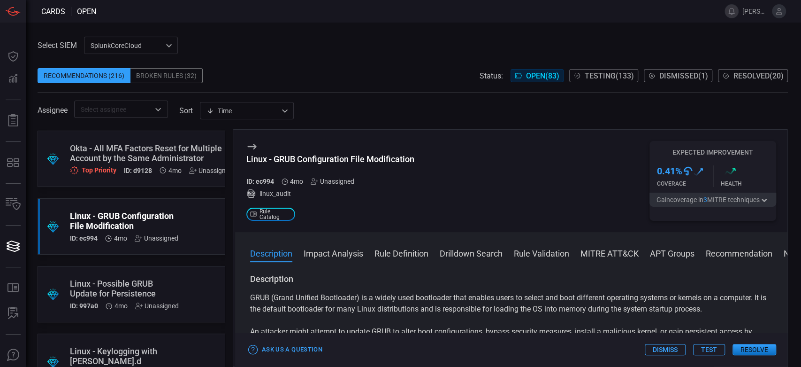
click at [181, 273] on div ".suggested_cards_icon{fill:url(#suggested_cards_icon);} Linux - Possible GRUB U…" at bounding box center [132, 294] width 188 height 56
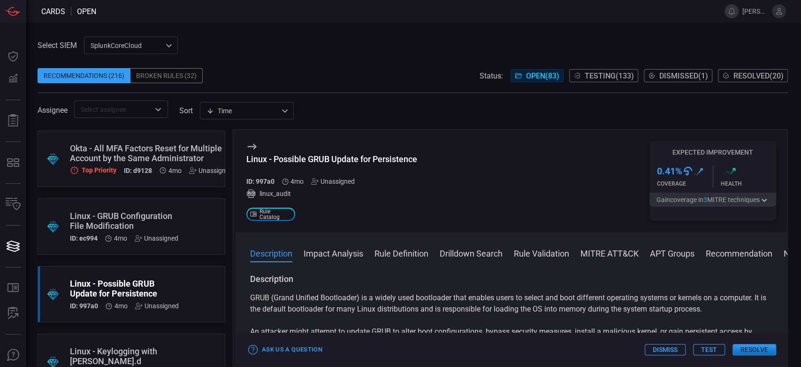
click at [368, 164] on div "Linux - Possible GRUB Update for Persistence" at bounding box center [331, 159] width 171 height 10
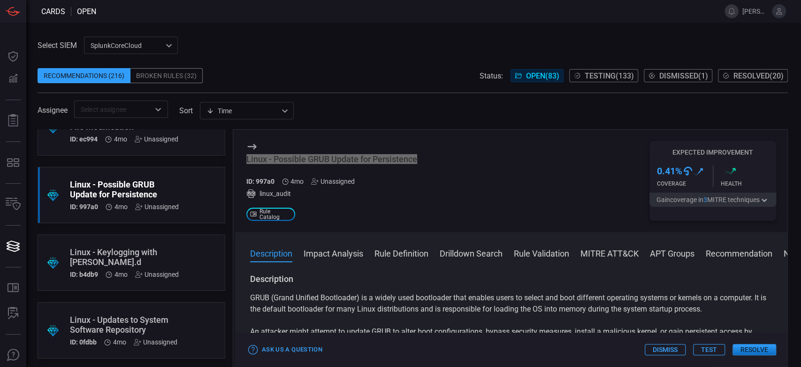
scroll to position [3078, 0]
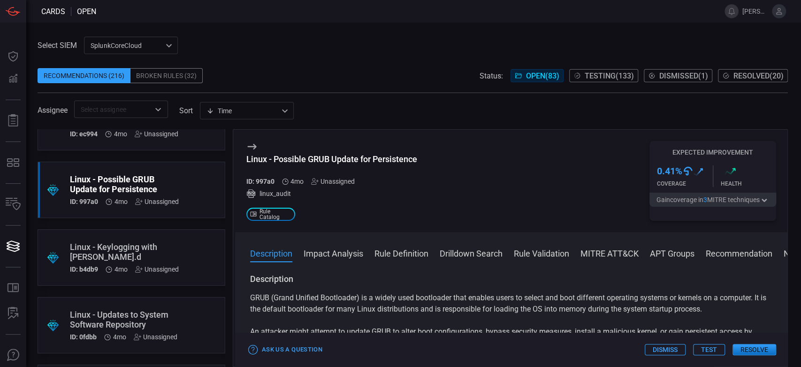
click at [162, 244] on div "Linux - Keylogging with [PERSON_NAME].d" at bounding box center [124, 252] width 109 height 20
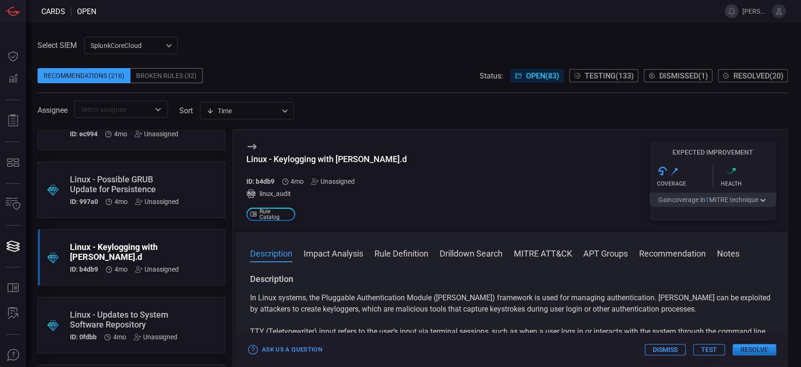
click at [323, 162] on div "Linux - Keylogging with [PERSON_NAME].d" at bounding box center [326, 159] width 161 height 10
click at [196, 315] on div ".suggested_cards_icon{fill:url(#suggested_cards_icon);} Linux - Updates to Syst…" at bounding box center [132, 325] width 188 height 56
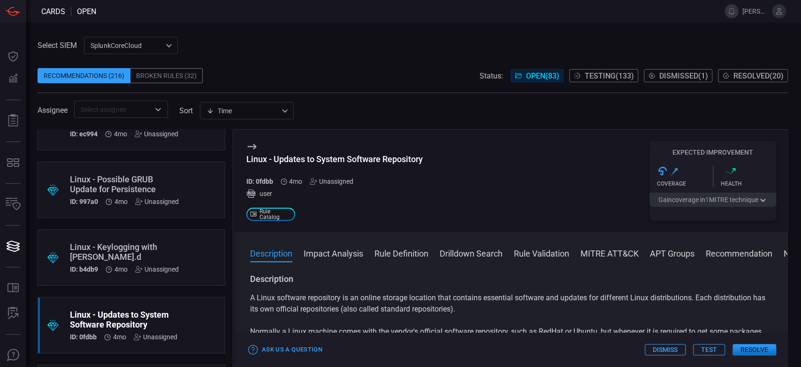
click at [370, 168] on h3 "Linux - Updates to System Software Repository" at bounding box center [334, 164] width 177 height 20
click at [369, 157] on div "Linux - Updates to System Software Repository" at bounding box center [334, 159] width 177 height 10
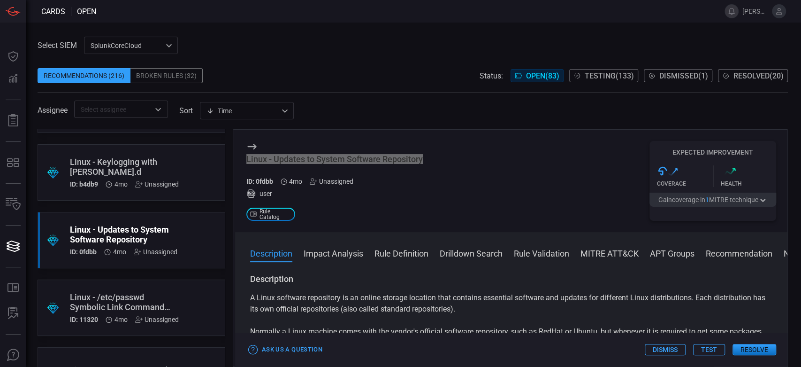
scroll to position [3234, 0]
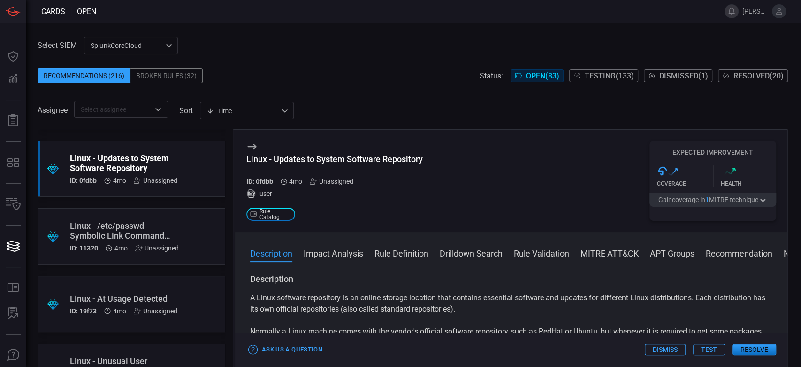
click at [191, 217] on div ".suggested_cards_icon{fill:url(#suggested_cards_icon);} Linux - /etc/passwd Sym…" at bounding box center [132, 236] width 188 height 56
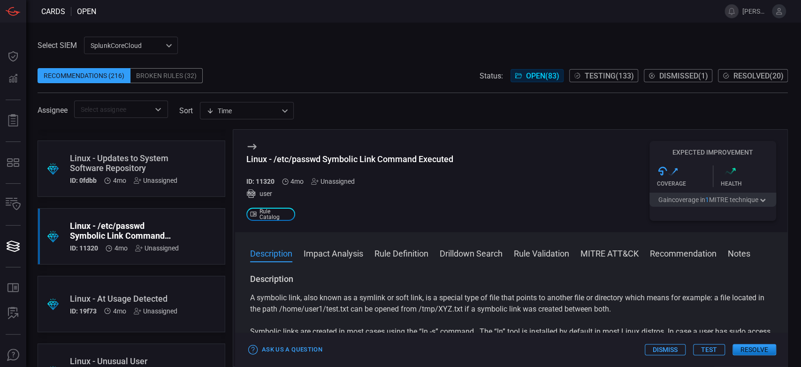
click at [337, 159] on div "Linux - /etc/passwd Symbolic Link Command Executed" at bounding box center [349, 159] width 207 height 10
click at [178, 277] on div ".suggested_cards_icon{fill:url(#suggested_cards_icon);} Linux - At Usage Detect…" at bounding box center [132, 304] width 188 height 56
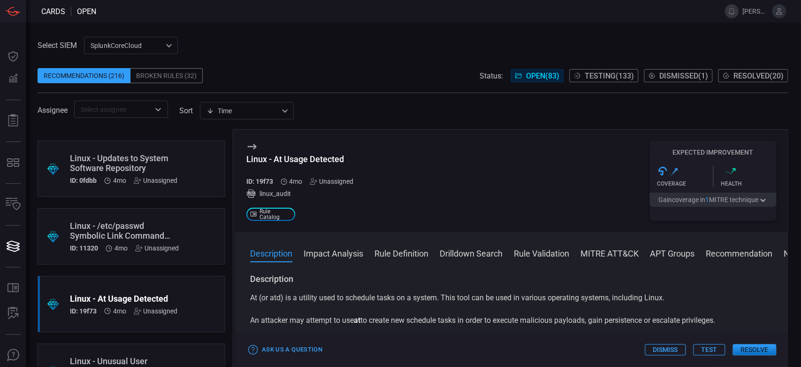
click at [312, 157] on div "Linux - At Usage Detected" at bounding box center [303, 159] width 115 height 10
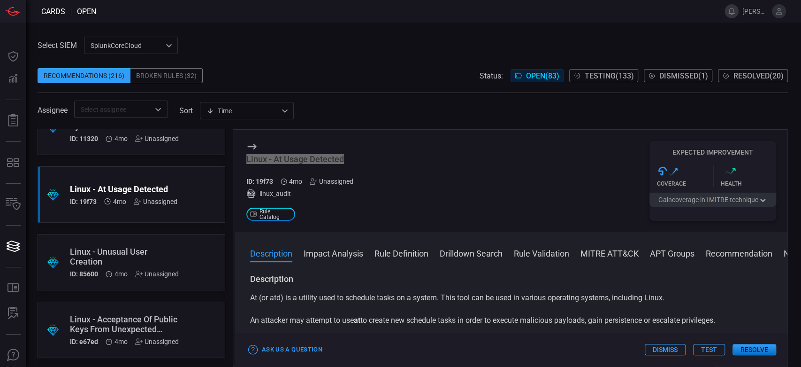
scroll to position [3391, 0]
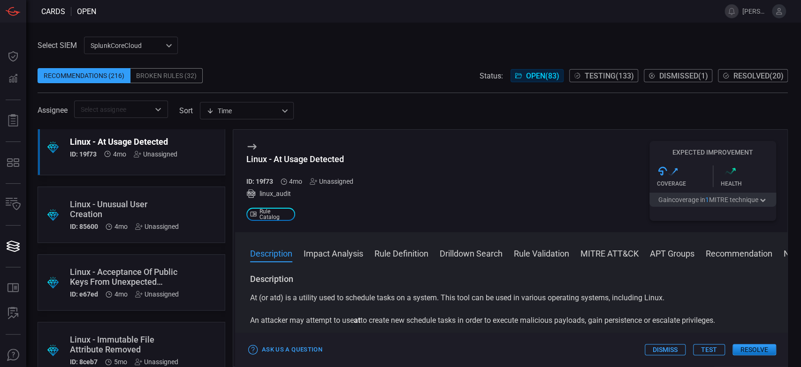
click at [172, 208] on div "Linux - Unusual User Creation" at bounding box center [124, 209] width 109 height 20
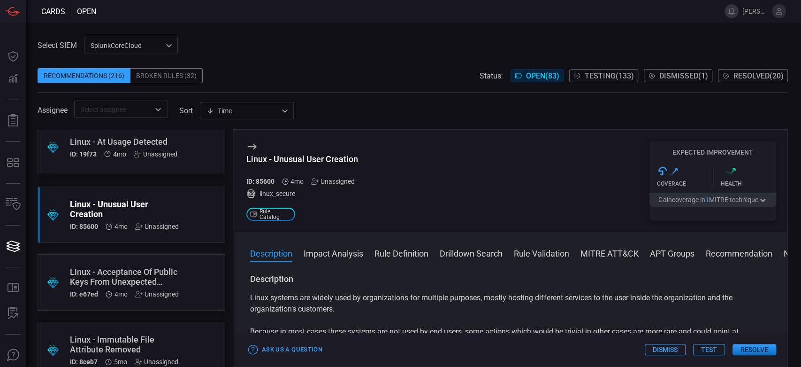
click at [321, 163] on div "Linux - Unusual User Creation" at bounding box center [304, 159] width 116 height 10
click at [155, 263] on div ".suggested_cards_icon{fill:url(#suggested_cards_icon);} Linux - Acceptance Of P…" at bounding box center [132, 282] width 188 height 56
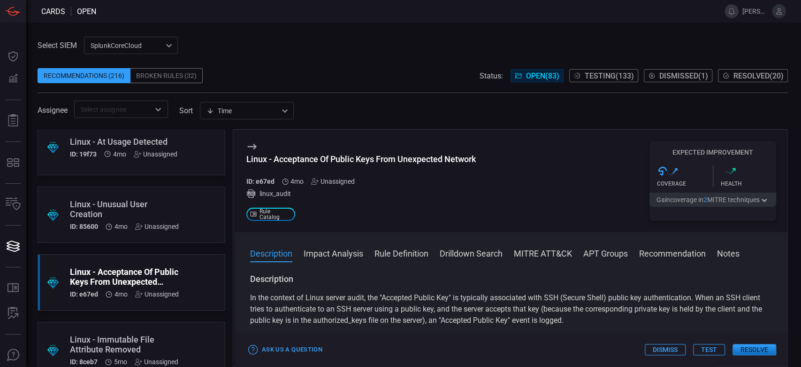
click at [336, 159] on div "Linux - Acceptance Of Public Keys From Unexpected Network" at bounding box center [361, 159] width 230 height 10
click at [386, 127] on span at bounding box center [413, 123] width 751 height 11
click at [176, 333] on div ".suggested_cards_icon{fill:url(#suggested_cards_icon);} Linux - Immutable File …" at bounding box center [132, 350] width 188 height 56
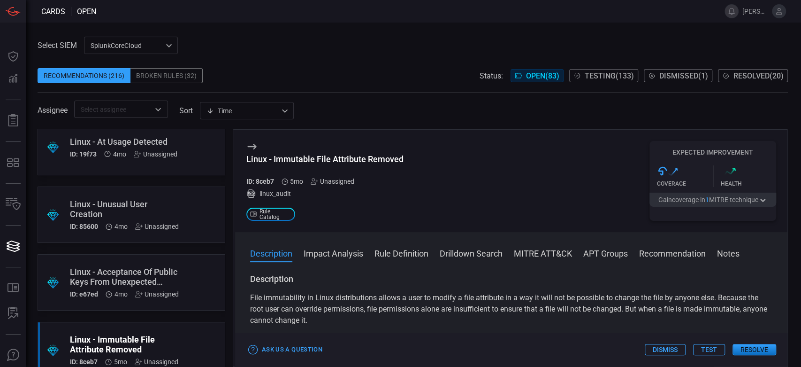
click at [358, 161] on div "Linux - Immutable File Attribute Removed" at bounding box center [324, 159] width 157 height 10
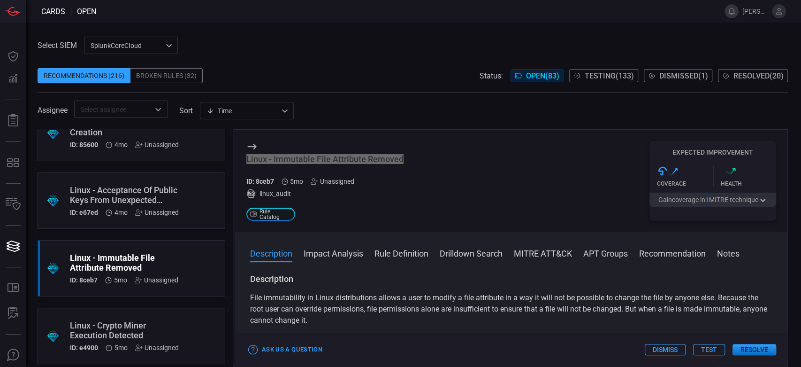
scroll to position [3495, 0]
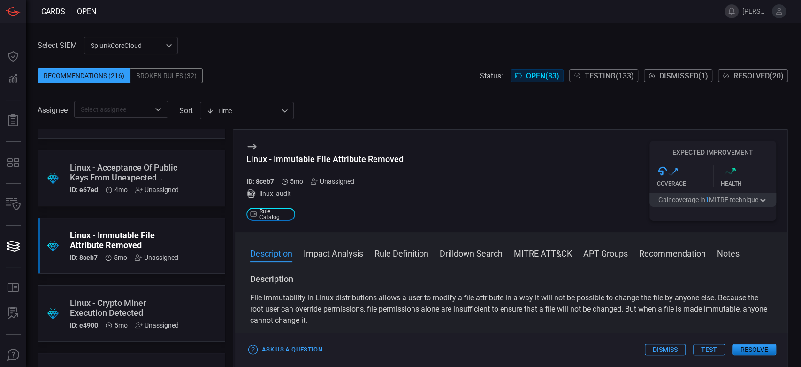
click at [148, 298] on div "Linux - Crypto Miner Execution Detected" at bounding box center [124, 308] width 109 height 20
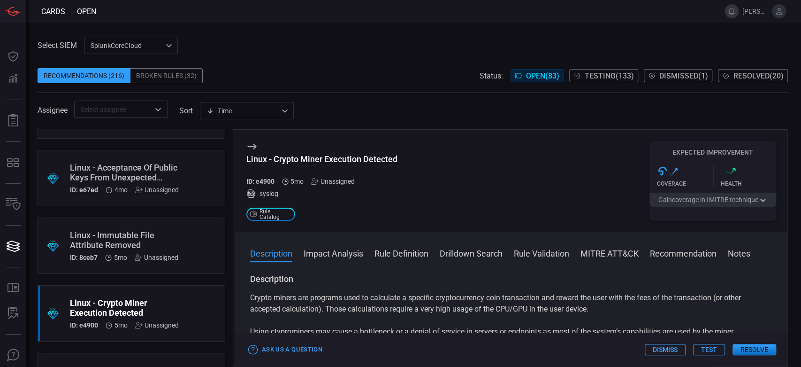
click at [329, 162] on div "Linux - Crypto Miner Execution Detected" at bounding box center [321, 159] width 151 height 10
click at [282, 66] on span at bounding box center [413, 61] width 751 height 14
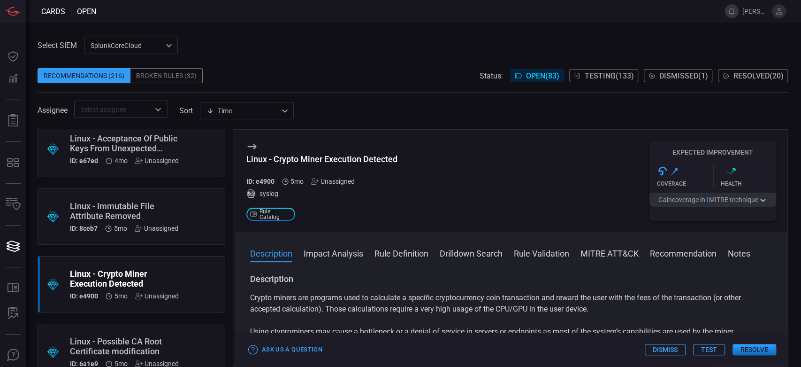
scroll to position [3547, 0]
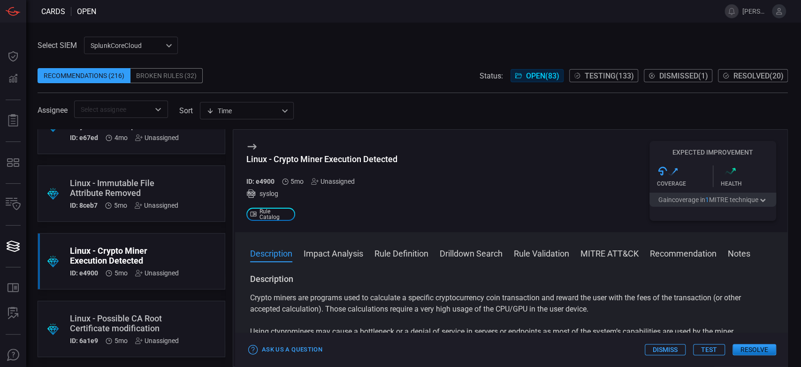
click at [123, 296] on div ".suggested_cards_icon{fill:url(#suggested_cards_icon);} [GEOGRAPHIC_DATA] - Pos…" at bounding box center [132, 248] width 188 height 238
click at [128, 308] on div ".suggested_cards_icon{fill:url(#suggested_cards_icon);} Linux - Possible CA Roo…" at bounding box center [132, 328] width 188 height 56
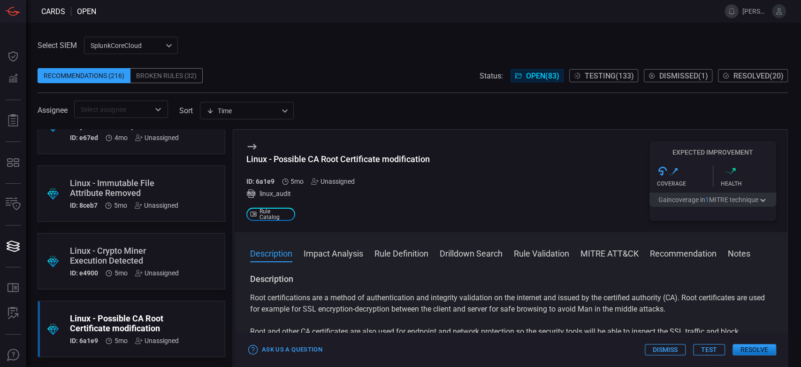
click at [325, 157] on div "Linux - Possible CA Root Certificate modification" at bounding box center [338, 159] width 184 height 10
click at [367, 55] on span at bounding box center [413, 61] width 751 height 14
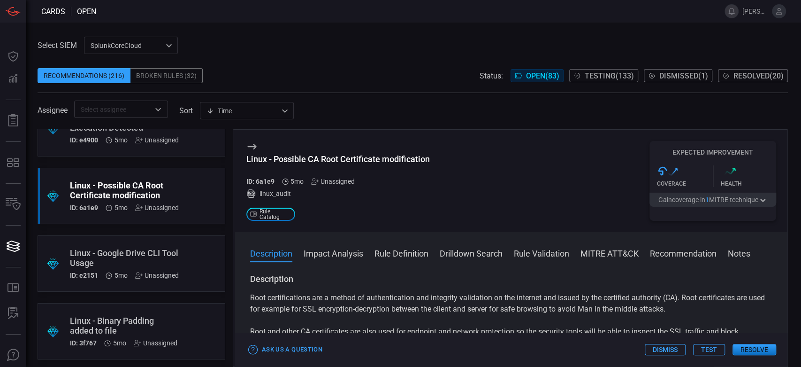
scroll to position [3704, 0]
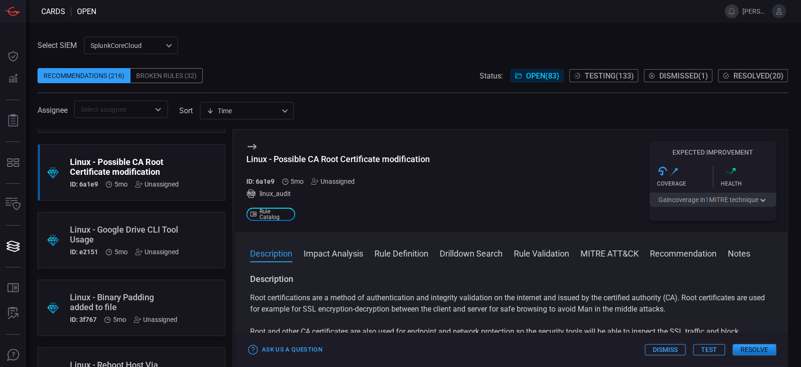
click at [124, 217] on div ".suggested_cards_icon{fill:url(#suggested_cards_icon);} Linux - Google Drive CL…" at bounding box center [132, 240] width 188 height 56
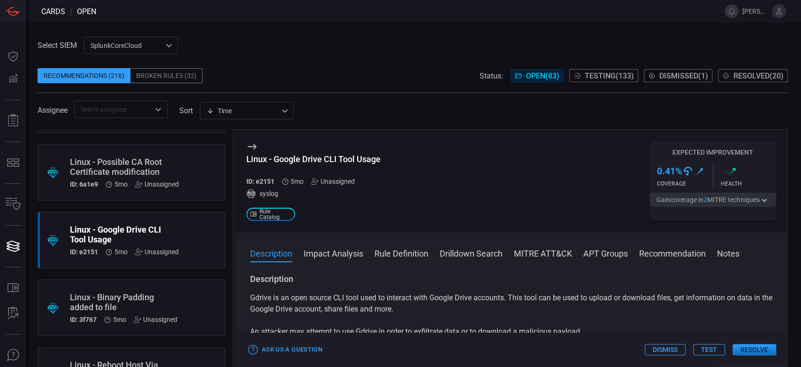
click at [372, 157] on div "Linux - Google Drive CLI Tool Usage" at bounding box center [313, 159] width 134 height 10
click at [318, 84] on span at bounding box center [413, 87] width 751 height 9
click at [177, 304] on div "Linux - Binary Padding added to file" at bounding box center [124, 302] width 108 height 20
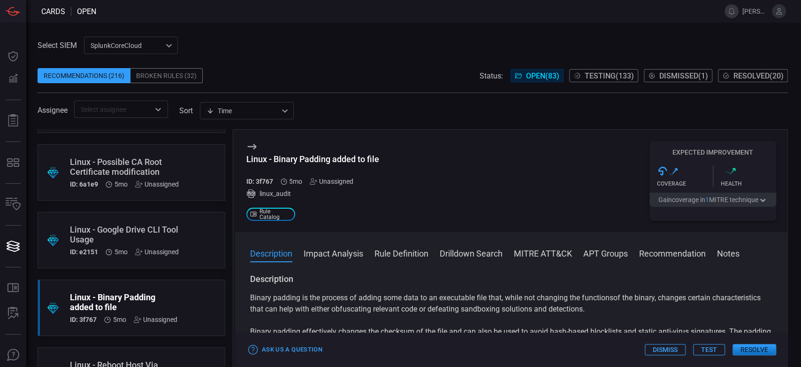
click at [327, 161] on div "Linux - Binary Padding added to file" at bounding box center [312, 159] width 133 height 10
click at [290, 82] on div "Recommendations (216) Broken Rules (32) Status: Open ( 83 ) Testing ( 133 ) Dis…" at bounding box center [413, 75] width 751 height 15
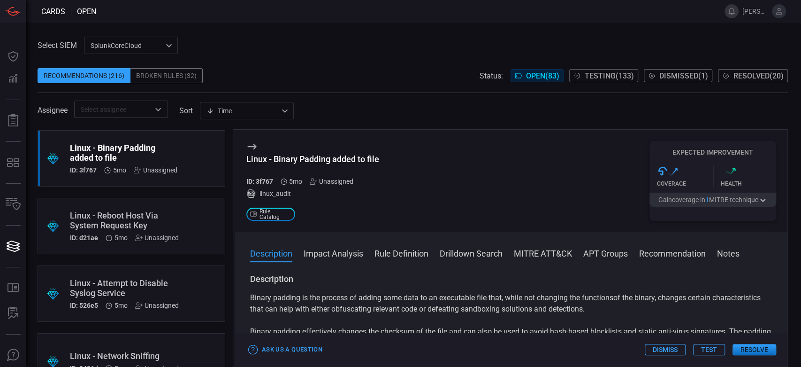
scroll to position [3860, 0]
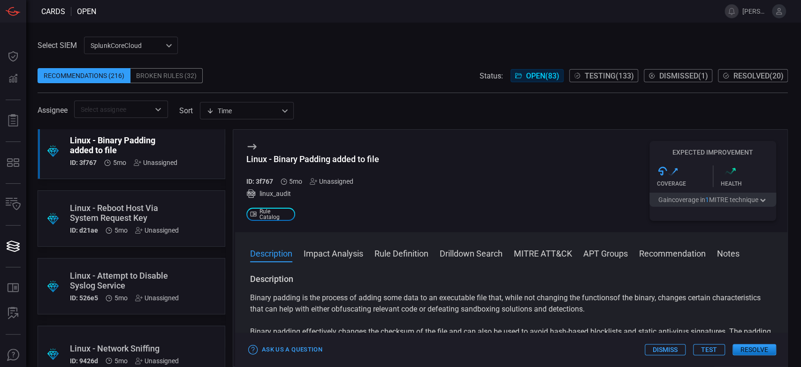
click at [187, 200] on div ".suggested_cards_icon{fill:url(#suggested_cards_icon);} Linux - Reboot Host Via…" at bounding box center [132, 218] width 188 height 56
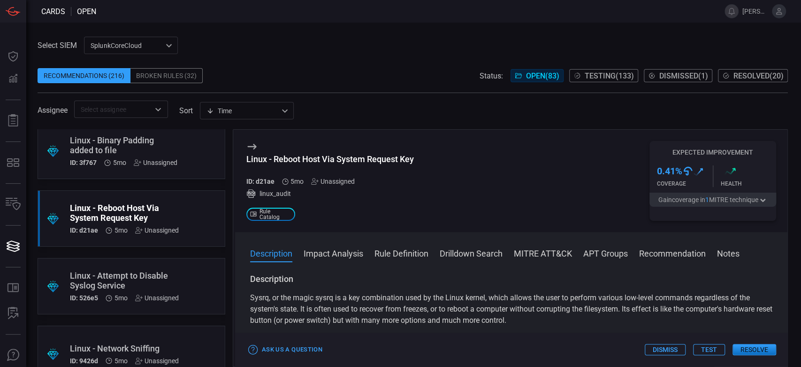
click at [329, 157] on div "Linux - Reboot Host Via System Request Key" at bounding box center [330, 159] width 168 height 10
click at [326, 88] on span at bounding box center [413, 87] width 751 height 9
click at [190, 270] on div ".suggested_cards_icon{fill:url(#suggested_cards_icon);} Linux - Attempt to Disa…" at bounding box center [132, 286] width 188 height 56
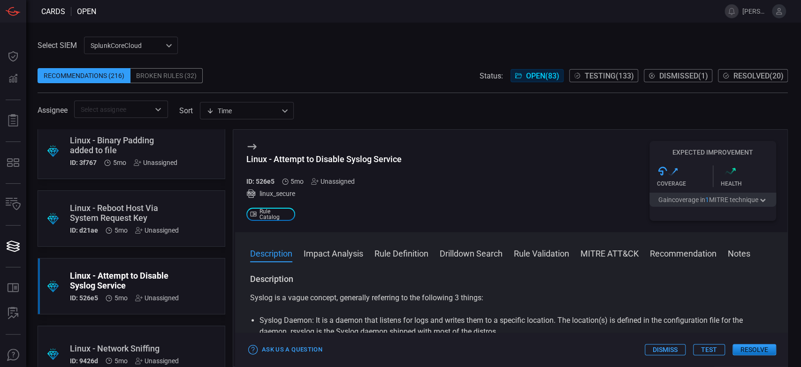
click at [365, 155] on div "Linux - Attempt to Disable Syslog Service" at bounding box center [323, 159] width 155 height 10
click at [370, 76] on div "Recommendations (216) Broken Rules (32) Status: Open ( 83 ) Testing ( 133 ) Dis…" at bounding box center [413, 75] width 751 height 15
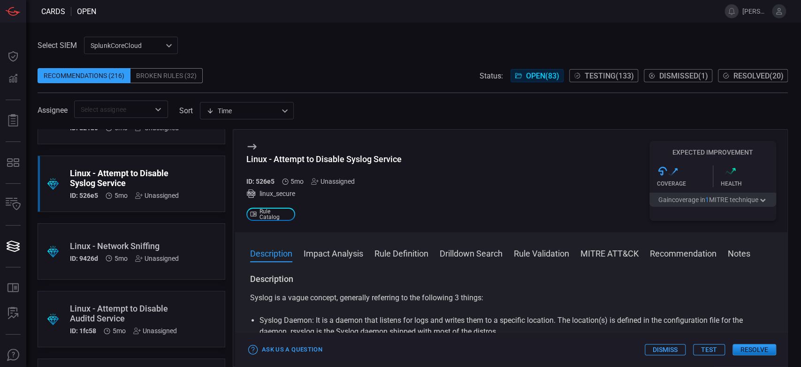
scroll to position [3965, 0]
click at [194, 228] on div ".suggested_cards_icon{fill:url(#suggested_cards_icon);} Linux - Network Sniffin…" at bounding box center [132, 249] width 188 height 56
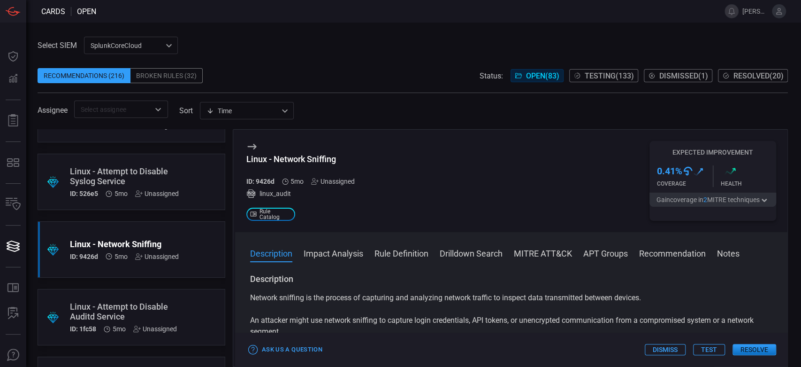
click at [313, 157] on div "Linux - Network Sniffing" at bounding box center [304, 159] width 116 height 10
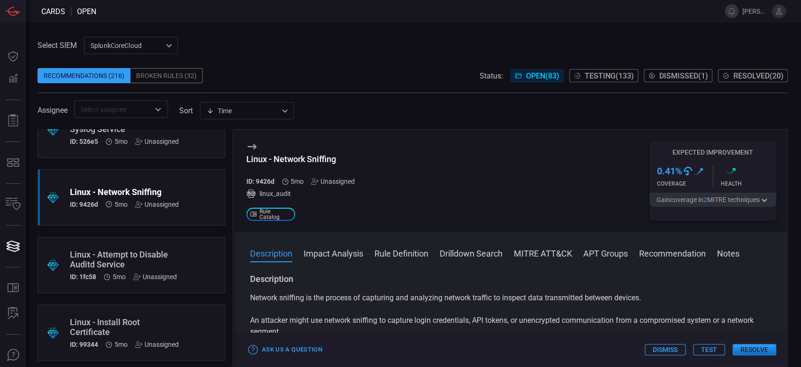
click at [174, 262] on div "Linux - Attempt to Disable Auditd Service" at bounding box center [123, 259] width 107 height 20
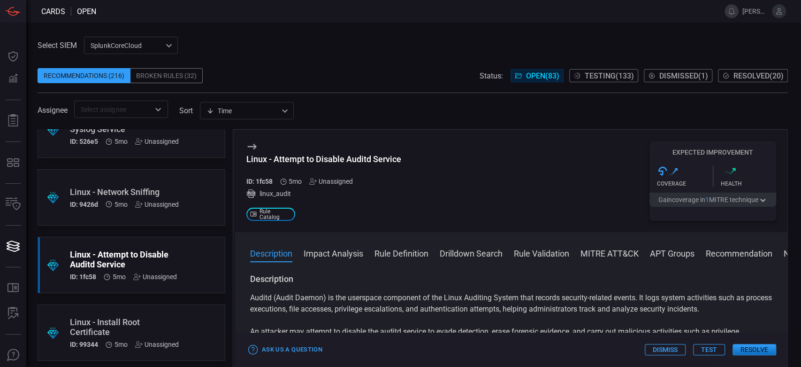
click at [339, 155] on div "Linux - Attempt to Disable Auditd Service" at bounding box center [323, 159] width 155 height 10
click at [175, 321] on div "Linux - Install Root Certificate" at bounding box center [124, 327] width 109 height 20
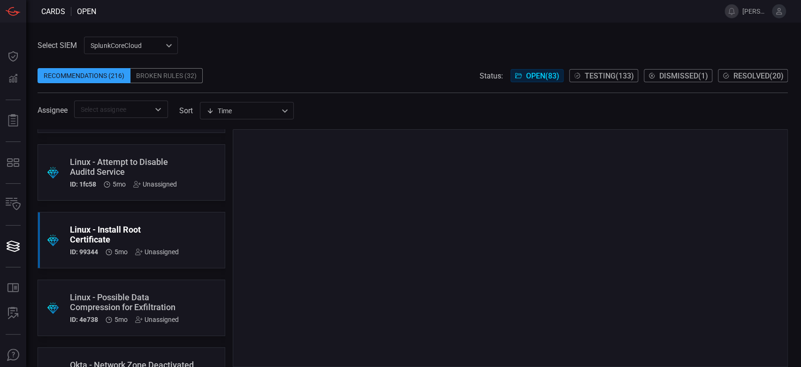
scroll to position [4121, 0]
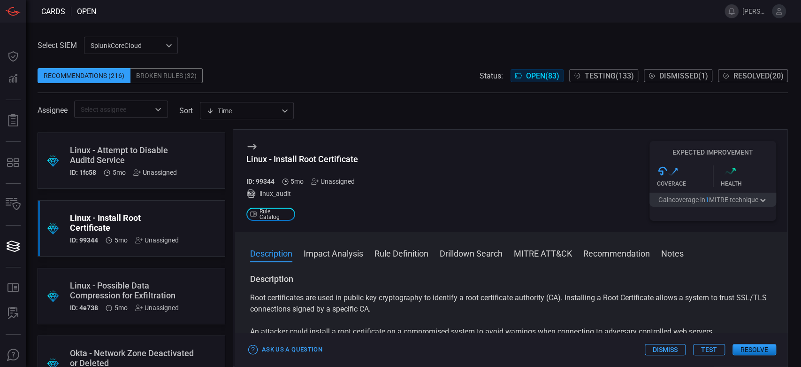
click at [333, 157] on div "Linux - Install Root Certificate" at bounding box center [304, 159] width 116 height 10
click at [255, 71] on div "Recommendations (216) Broken Rules (32) Status: Open ( 83 ) Testing ( 133 ) Dis…" at bounding box center [413, 75] width 751 height 15
click at [159, 276] on div ".suggested_cards_icon{fill:url(#suggested_cards_icon);} Linux - Possible Data C…" at bounding box center [132, 296] width 188 height 56
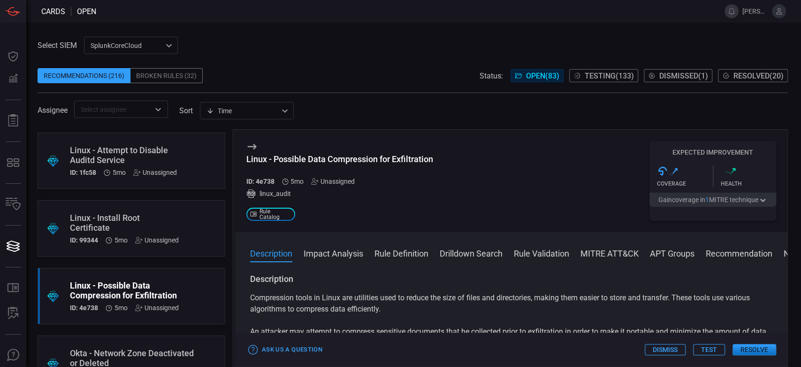
click at [322, 160] on div "Linux - Possible Data Compression for Exfiltration" at bounding box center [339, 159] width 187 height 10
drag, startPoint x: 293, startPoint y: 74, endPoint x: 289, endPoint y: 79, distance: 6.5
click at [293, 74] on div "Recommendations (216) Broken Rules (32) Status: Open ( 83 ) Testing ( 133 ) Dis…" at bounding box center [413, 75] width 751 height 15
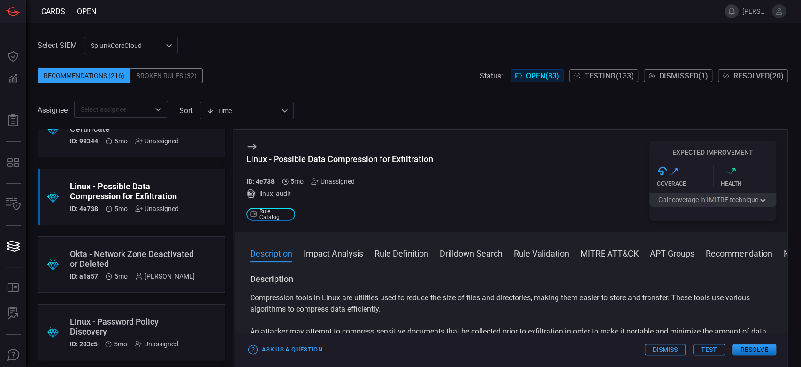
scroll to position [4226, 0]
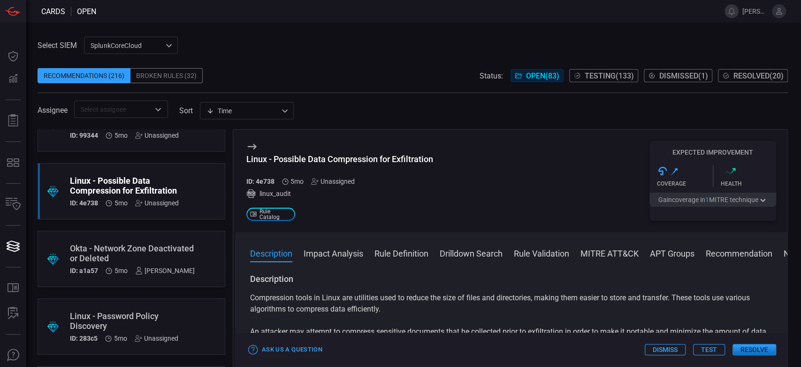
click at [164, 238] on div ".suggested_cards_icon{fill:url(#suggested_cards_icon);} Okta - Network Zone Dea…" at bounding box center [132, 259] width 188 height 56
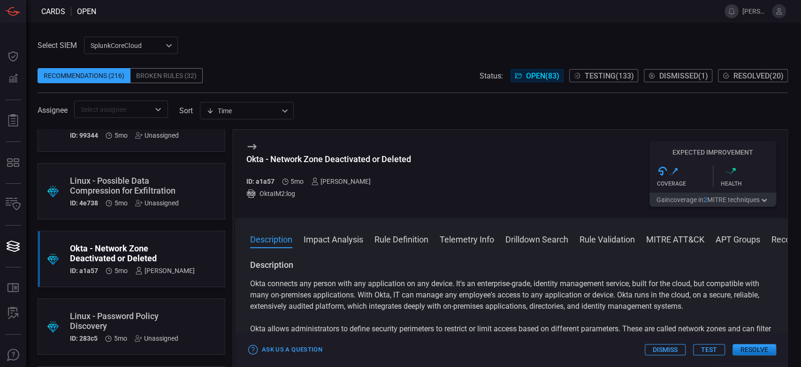
click at [374, 151] on div "Okta - Network Zone Deactivated or Deleted ID: a1a57 5mo [PERSON_NAME] OktaIM2:…" at bounding box center [328, 174] width 165 height 66
click at [376, 154] on div "Okta - Network Zone Deactivated or Deleted" at bounding box center [328, 159] width 165 height 10
click at [357, 55] on span at bounding box center [413, 61] width 751 height 14
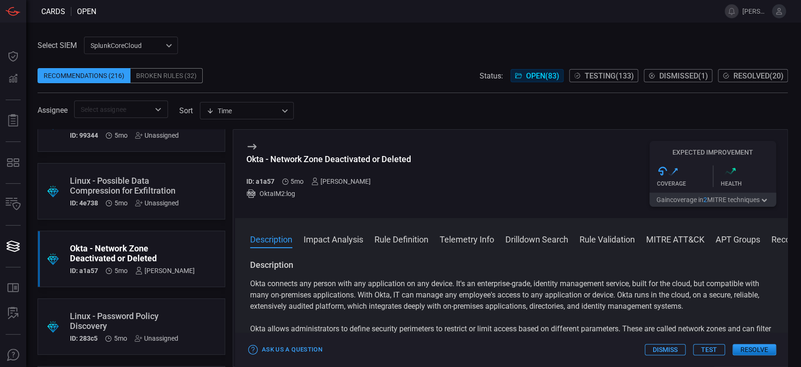
click at [172, 305] on div ".suggested_cards_icon{fill:url(#suggested_cards_icon);} Linux - Password Policy…" at bounding box center [132, 326] width 188 height 56
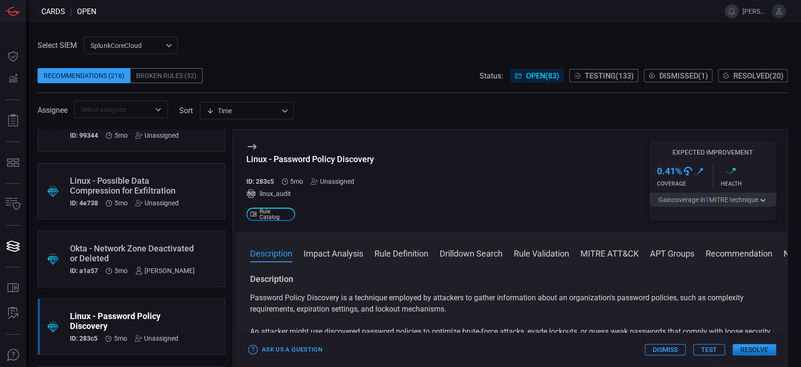
click at [337, 161] on div "Linux - Password Policy Discovery" at bounding box center [310, 159] width 128 height 10
click at [252, 74] on div "Recommendations (216) Broken Rules (32) Status: Open ( 83 ) Testing ( 133 ) Dis…" at bounding box center [413, 75] width 751 height 15
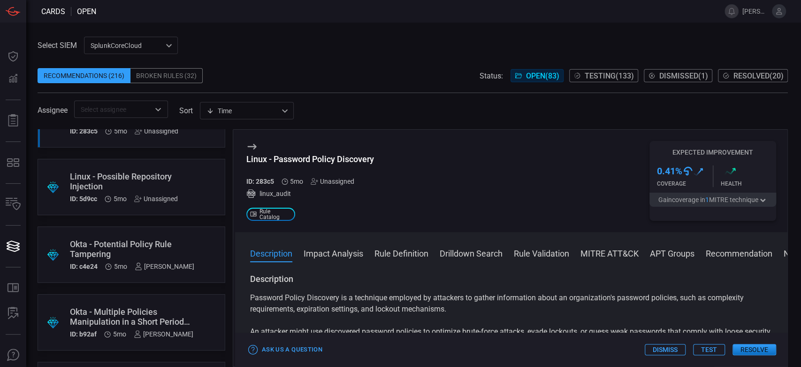
scroll to position [4434, 0]
click at [180, 182] on div ".suggested_cards_icon{fill:url(#suggested_cards_icon);} Linux - Possible Reposi…" at bounding box center [132, 185] width 188 height 56
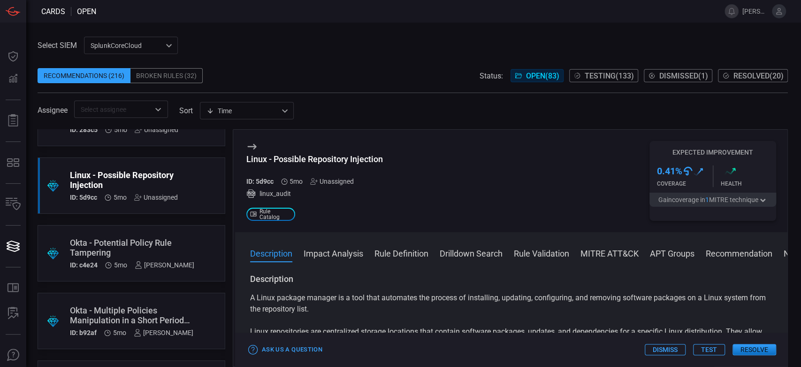
click at [360, 159] on div "Linux - Possible Repository Injection" at bounding box center [314, 159] width 137 height 10
click at [337, 107] on div "Assignee ​ sort Time visibleUpdateTime ​" at bounding box center [413, 108] width 751 height 17
click at [191, 239] on div "Okta - Potential Policy Rule Tampering" at bounding box center [132, 248] width 124 height 20
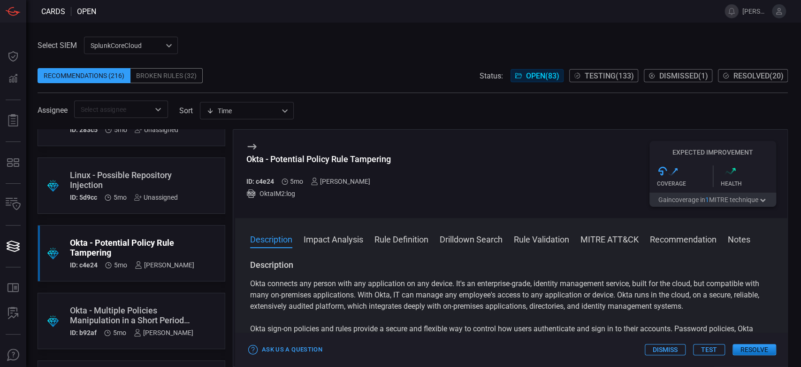
click at [352, 162] on div "Okta - Potential Policy Rule Tampering" at bounding box center [318, 159] width 145 height 10
click at [363, 92] on span at bounding box center [413, 87] width 751 height 9
click at [171, 293] on div ".suggested_cards_icon{fill:url(#suggested_cards_icon);} Okta - Multiple Policie…" at bounding box center [132, 321] width 188 height 56
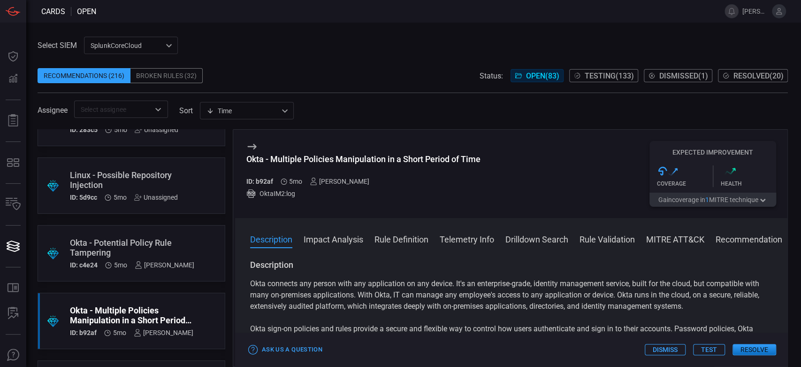
click at [368, 165] on h3 "Okta - Multiple Policies Manipulation in a Short Period of Time" at bounding box center [363, 164] width 234 height 20
click at [368, 163] on div "Okta - Multiple Policies Manipulation in a Short Period of Time" at bounding box center [363, 159] width 234 height 10
click at [337, 95] on span at bounding box center [413, 97] width 751 height 8
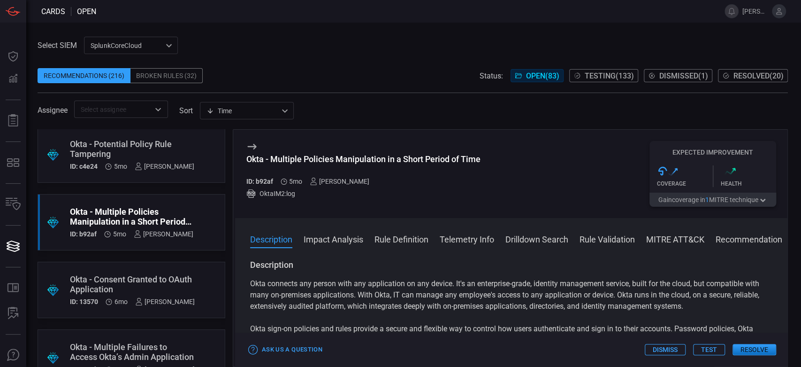
scroll to position [4590, 0]
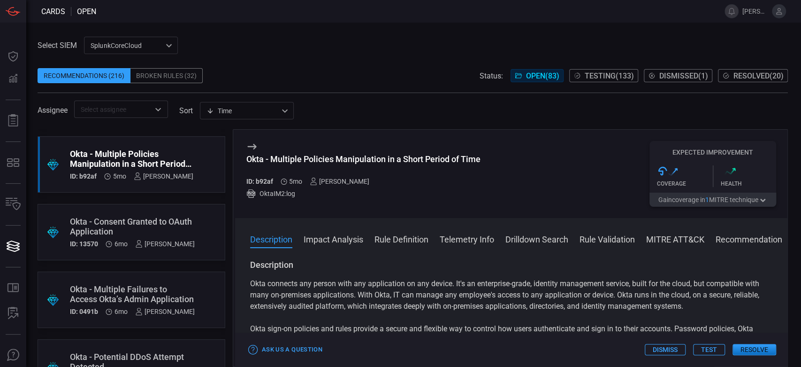
click at [206, 205] on div ".suggested_cards_icon{fill:url(#suggested_cards_icon);} Okta - Consent Granted …" at bounding box center [132, 232] width 188 height 56
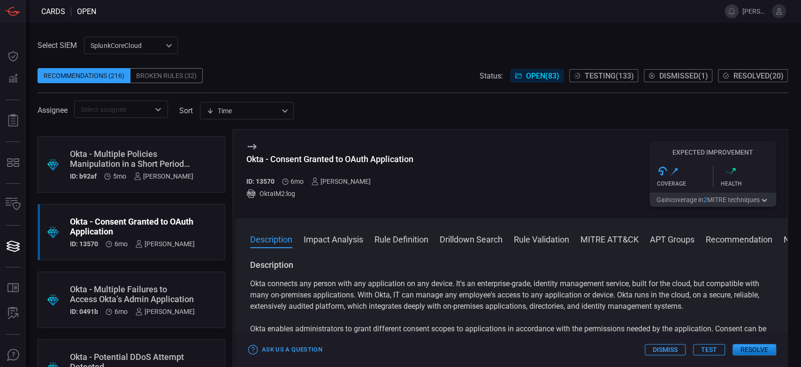
click at [341, 160] on div "Okta - Consent Granted to OAuth Application" at bounding box center [329, 159] width 167 height 10
click at [192, 273] on div ".suggested_cards_icon{fill:url(#suggested_cards_icon);} Okta - Multiple Failure…" at bounding box center [132, 299] width 188 height 56
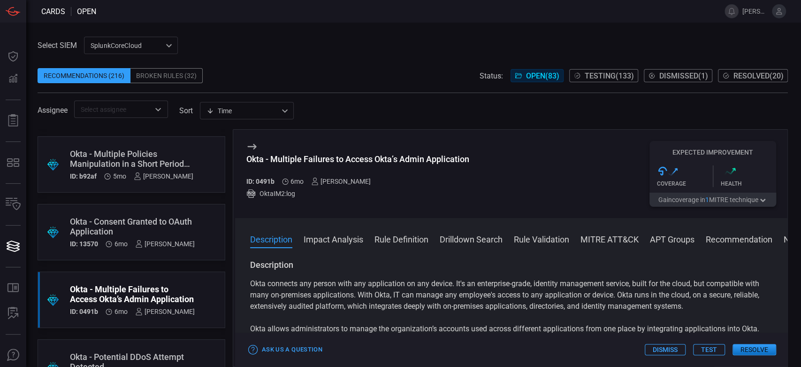
click at [371, 161] on div "Okta - Multiple Failures to Access Okta’s Admin Application" at bounding box center [357, 159] width 223 height 10
click at [135, 335] on div ".suggested_cards_icon{fill:url(#suggested_cards_icon);} [GEOGRAPHIC_DATA] - Pos…" at bounding box center [132, 248] width 188 height 238
click at [138, 340] on div ".suggested_cards_icon{fill:url(#suggested_cards_icon);} Okta - Potential DDoS A…" at bounding box center [132, 367] width 188 height 56
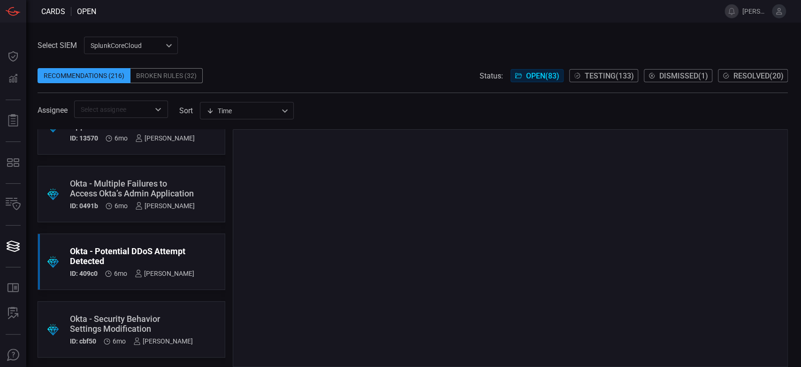
scroll to position [4747, 0]
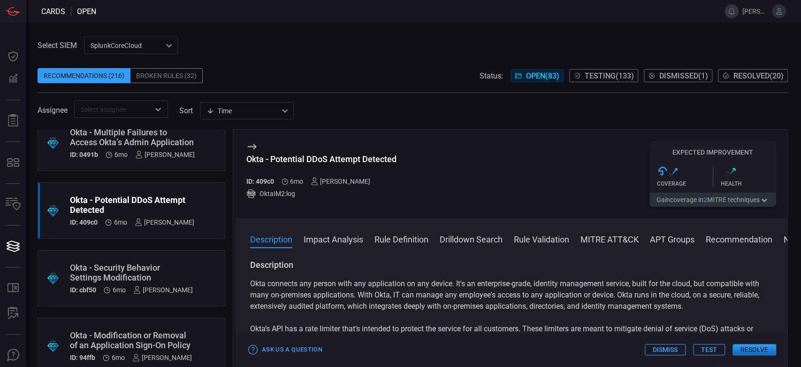
click at [327, 156] on div "Okta - Potential DDoS Attempt Detected" at bounding box center [321, 159] width 150 height 10
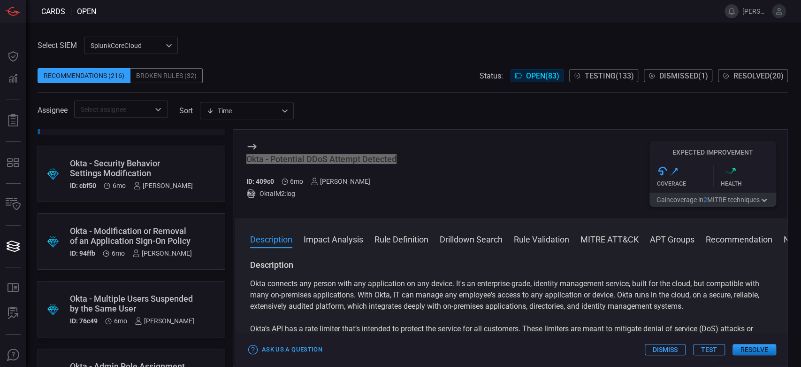
scroll to position [4799, 0]
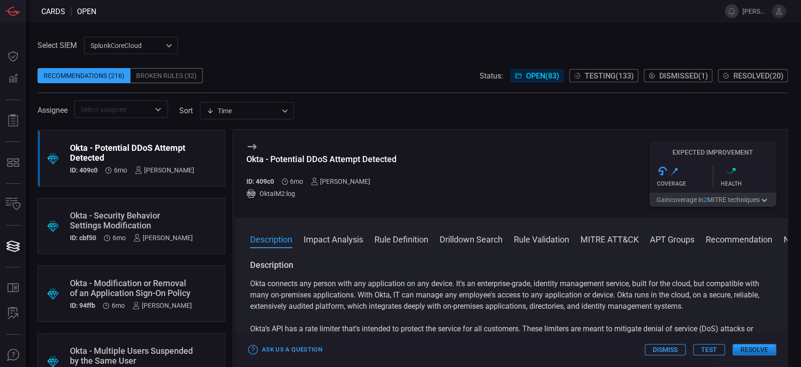
click at [188, 212] on div "Okta - Security Behavior Settings Modification" at bounding box center [131, 220] width 123 height 20
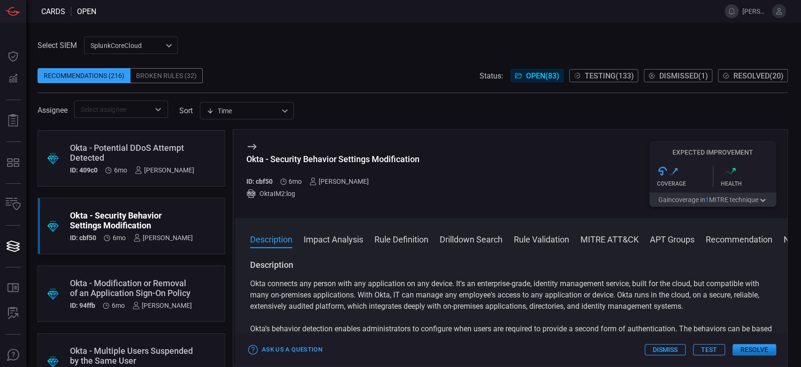
click at [336, 162] on div "Okta - Security Behavior Settings Modification" at bounding box center [332, 159] width 173 height 10
click at [169, 274] on div ".suggested_cards_icon{fill:url(#suggested_cards_icon);} Okta - Modification or …" at bounding box center [132, 293] width 188 height 56
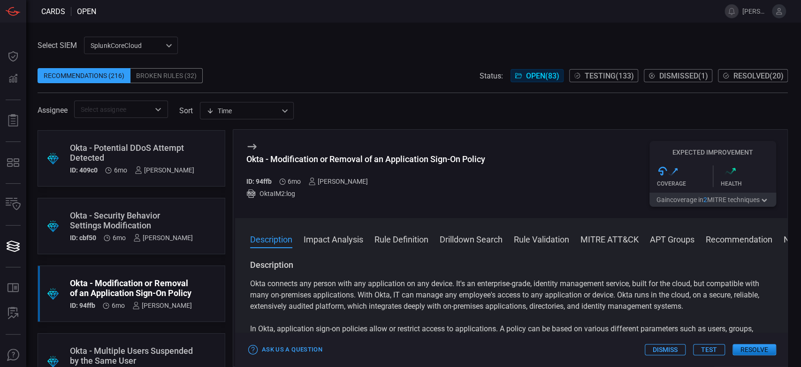
click at [329, 159] on div "Okta - Modification or Removal of an Application Sign-On Policy" at bounding box center [365, 159] width 239 height 10
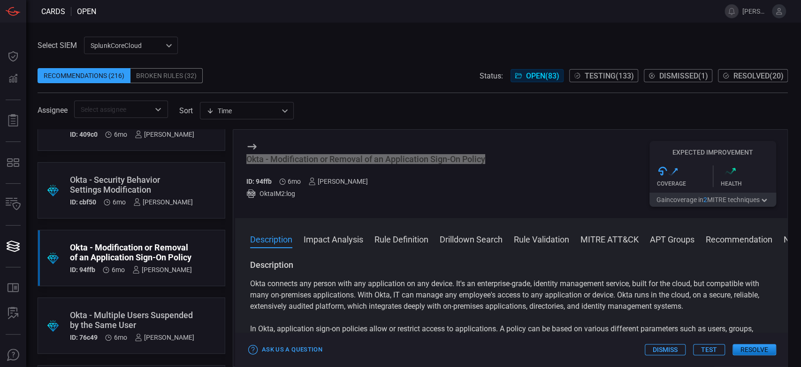
scroll to position [4851, 0]
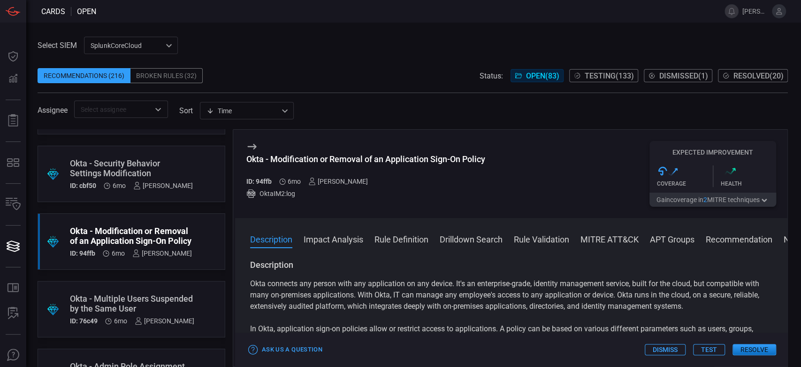
click at [170, 287] on div ".suggested_cards_icon{fill:url(#suggested_cards_icon);} Okta - Multiple Users S…" at bounding box center [132, 309] width 188 height 56
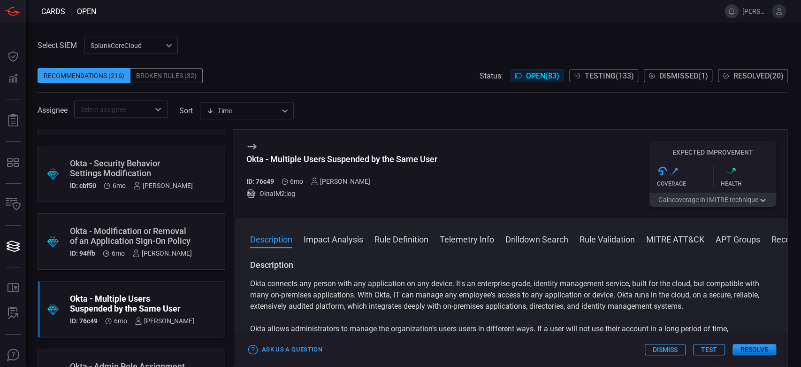
click at [374, 158] on div "Okta - Multiple Users Suspended by the Same User" at bounding box center [341, 159] width 191 height 10
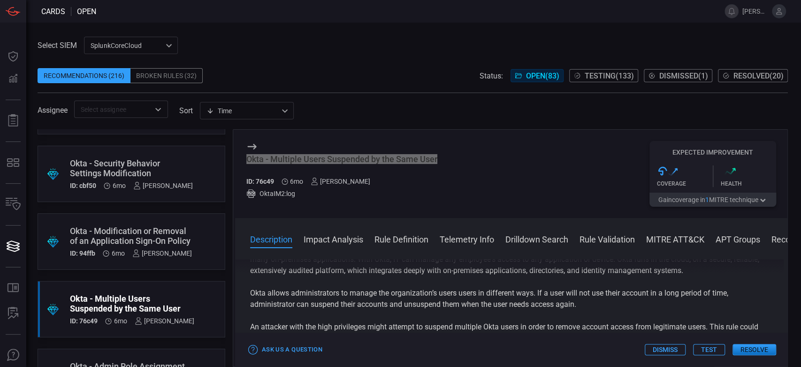
scroll to position [104, 0]
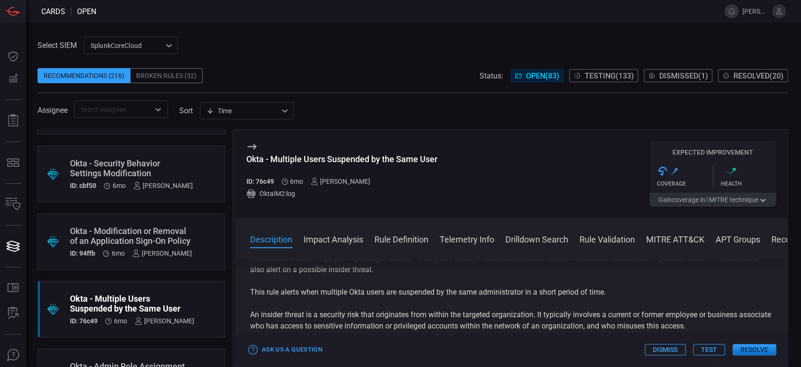
click at [308, 50] on div "Select SIEM SplunkCoreCloud f748d276-46a5-4bd3-b149-f2461a2fe2c5 ​ Recommendati…" at bounding box center [413, 77] width 751 height 81
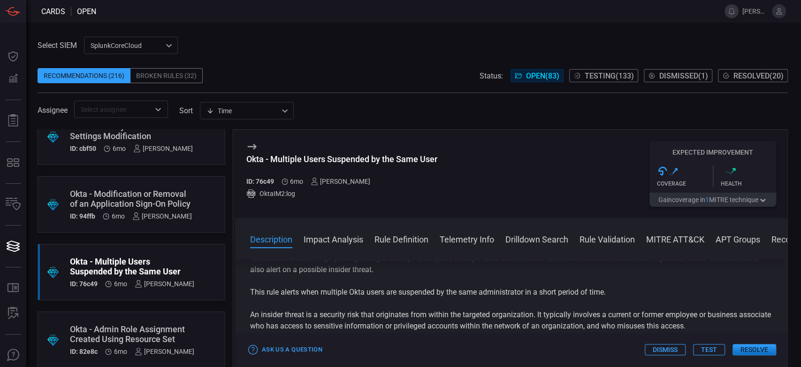
scroll to position [5008, 0]
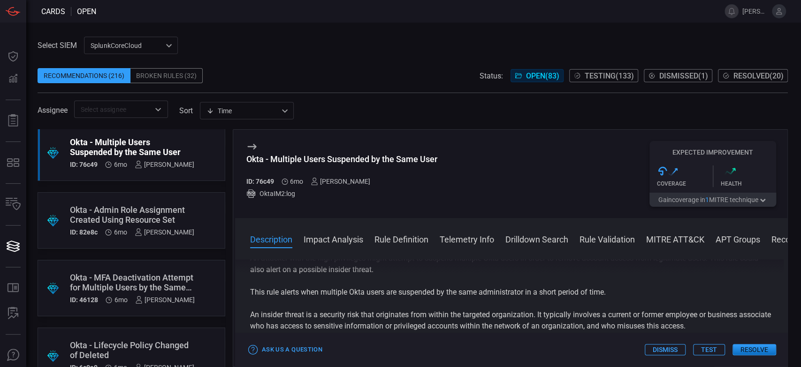
click at [143, 238] on div ".suggested_cards_icon{fill:url(#suggested_cards_icon);} Okta - Admin Role Assig…" at bounding box center [132, 220] width 188 height 56
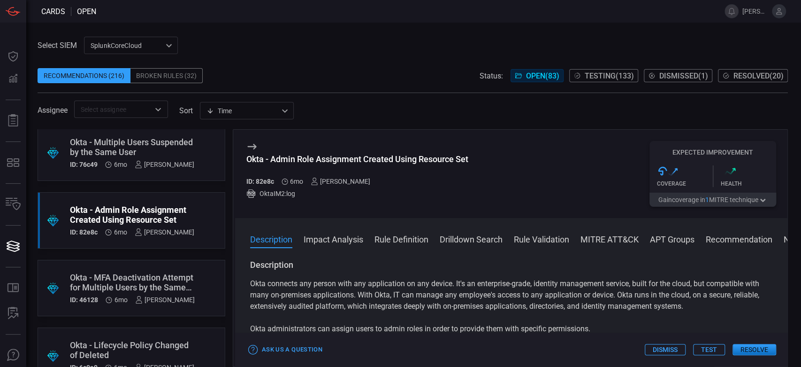
click at [361, 161] on div "Okta - Admin Role Assignment Created Using Resource Set" at bounding box center [357, 159] width 222 height 10
click at [270, 103] on div "Time visibleUpdateTime ​" at bounding box center [247, 110] width 94 height 17
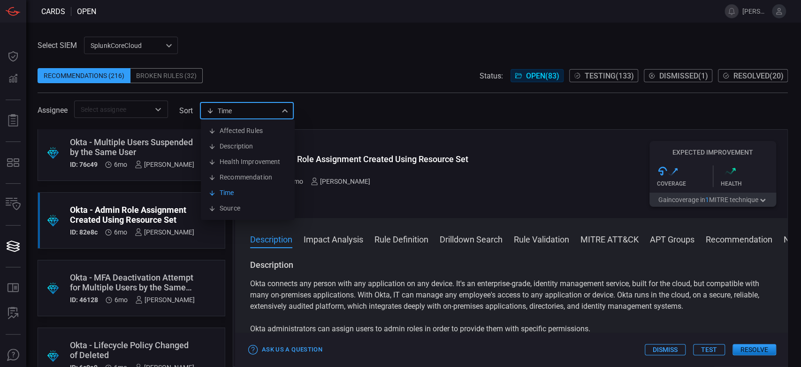
click at [377, 70] on div at bounding box center [400, 183] width 801 height 367
click at [138, 273] on div "Okta - MFA Deactivation Attempt for Multiple Users by the Same User" at bounding box center [132, 282] width 125 height 20
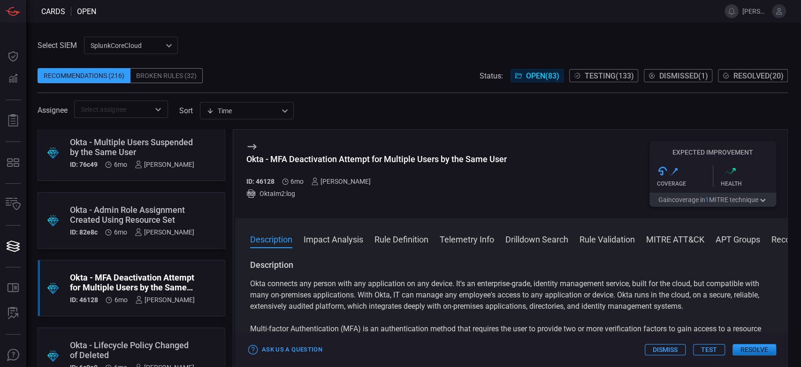
click at [373, 157] on div "Okta - MFA Deactivation Attempt for Multiple Users by the Same User" at bounding box center [376, 159] width 261 height 10
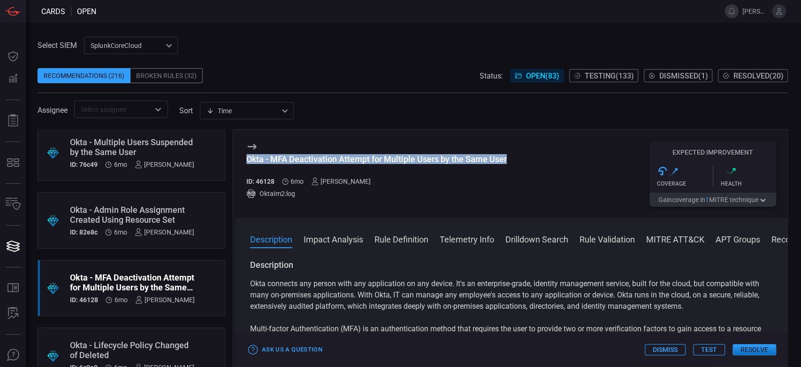
click at [373, 157] on div "Okta - MFA Deactivation Attempt for Multiple Users by the Same User" at bounding box center [376, 159] width 261 height 10
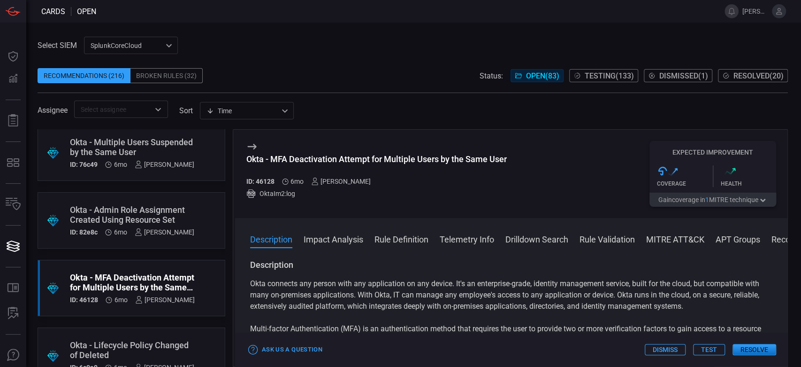
click at [174, 331] on div ".suggested_cards_icon{fill:url(#suggested_cards_icon);} Okta - Lifecycle Policy…" at bounding box center [132, 355] width 188 height 56
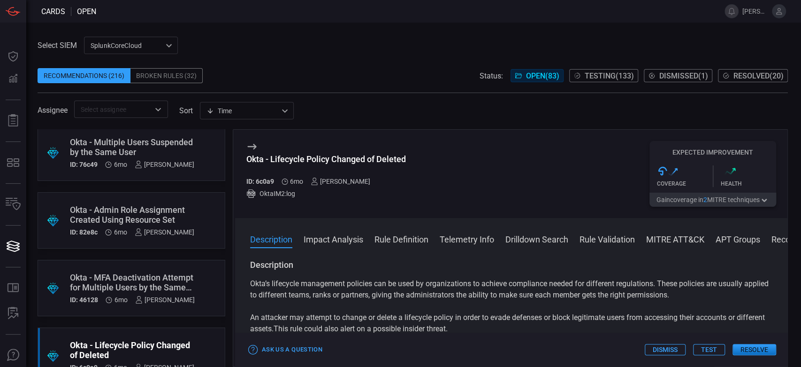
click at [316, 157] on div "Okta - Lifecycle Policy Changed of Deleted" at bounding box center [326, 159] width 160 height 10
click at [380, 76] on div "Recommendations (216) Broken Rules (32) Status: Open ( 83 ) Testing ( 133 ) Dis…" at bounding box center [413, 75] width 751 height 15
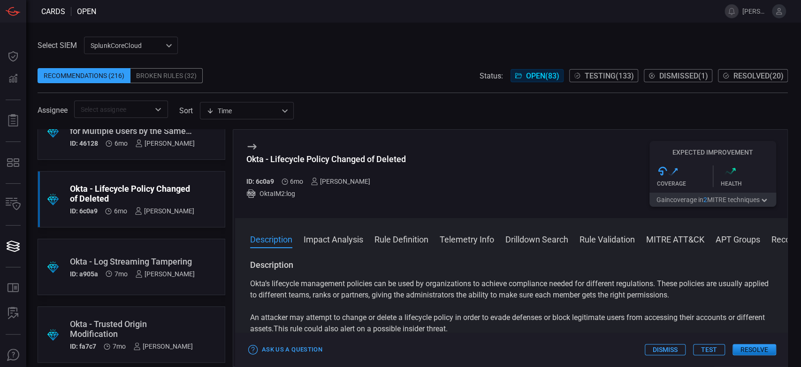
scroll to position [5165, 0]
click at [170, 243] on div ".suggested_cards_icon{fill:url(#suggested_cards_icon);} Okta - Log Streaming Ta…" at bounding box center [132, 266] width 188 height 56
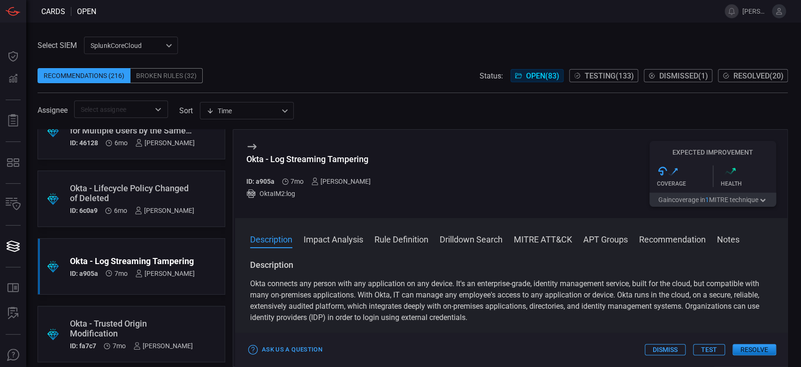
click at [328, 154] on div "Okta - Log Streaming Tampering" at bounding box center [312, 159] width 132 height 10
click at [185, 315] on div ".suggested_cards_icon{fill:url(#suggested_cards_icon);} Okta - Trusted Origin M…" at bounding box center [132, 334] width 188 height 56
click at [284, 154] on div "Okta - Trusted Origin Modification" at bounding box center [311, 159] width 131 height 10
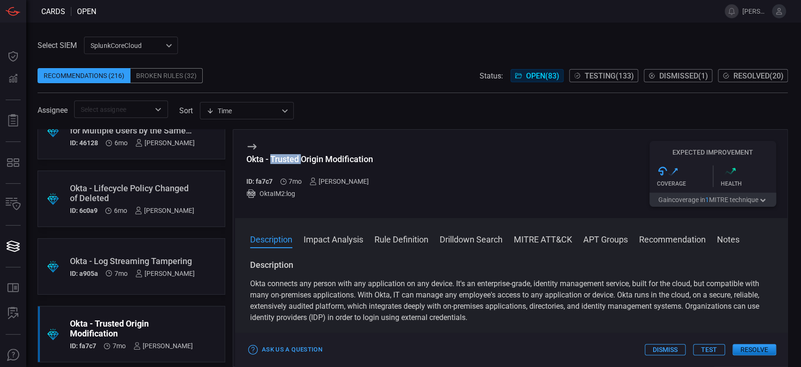
click at [284, 154] on div "Okta - Trusted Origin Modification" at bounding box center [311, 159] width 131 height 10
click at [319, 63] on span at bounding box center [413, 61] width 751 height 14
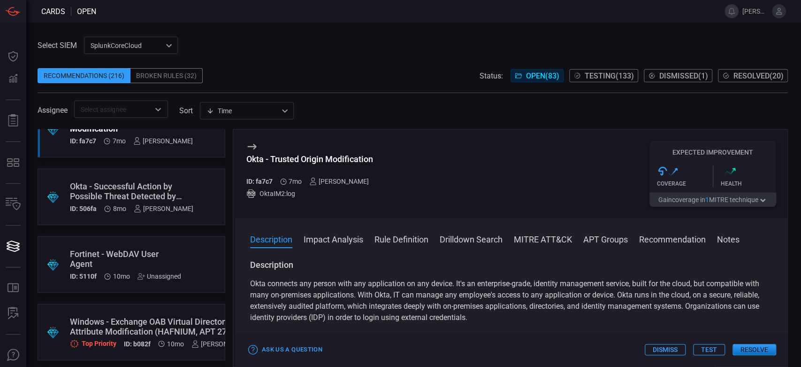
scroll to position [5373, 0]
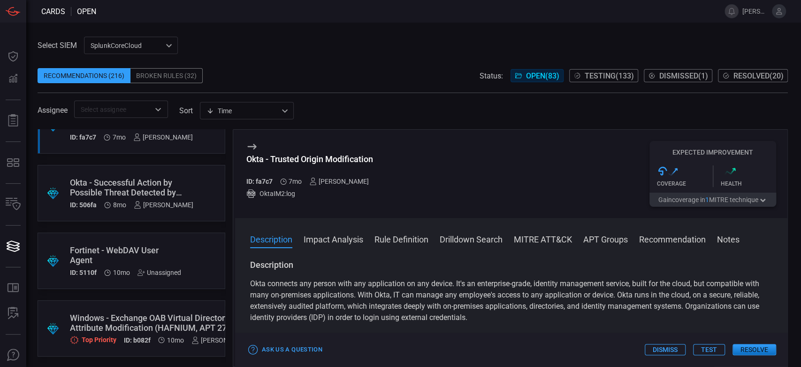
click at [173, 188] on div "Okta - Successful Action by Possible Threat Detected by Okta Threat Insights" at bounding box center [131, 187] width 123 height 20
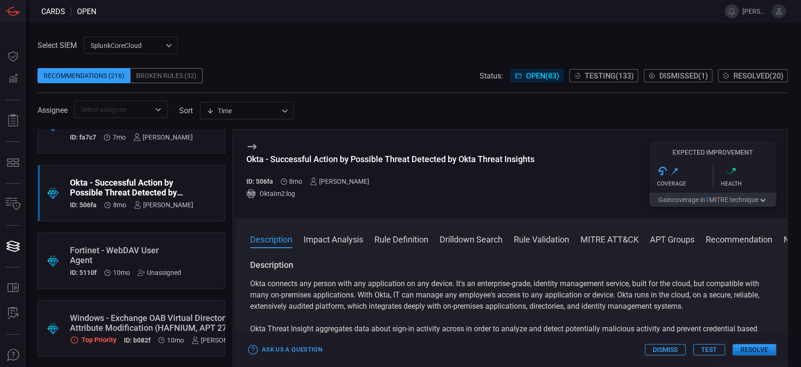
click at [336, 153] on div "Okta - Successful Action by Possible Threat Detected by Okta Threat Insights ID…" at bounding box center [390, 174] width 288 height 66
click at [338, 154] on div "Okta - Successful Action by Possible Threat Detected by Okta Threat Insights" at bounding box center [390, 159] width 288 height 10
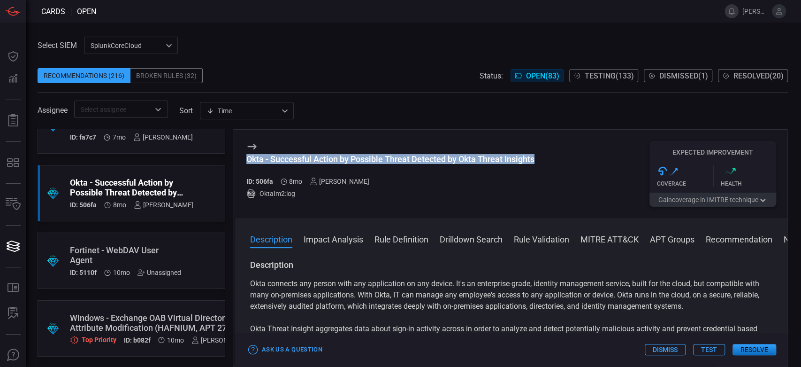
click at [338, 154] on div "Okta - Successful Action by Possible Threat Detected by Okta Threat Insights" at bounding box center [390, 159] width 288 height 10
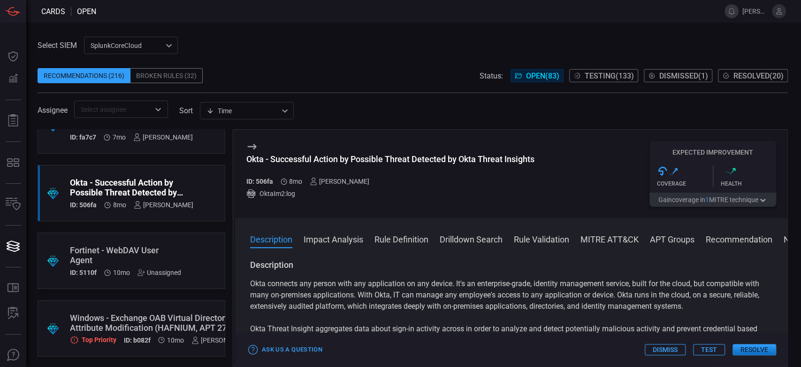
click at [191, 255] on div ".suggested_cards_icon{fill:url(#suggested_cards_icon);} Fortinet - WebDAV User …" at bounding box center [132, 260] width 188 height 56
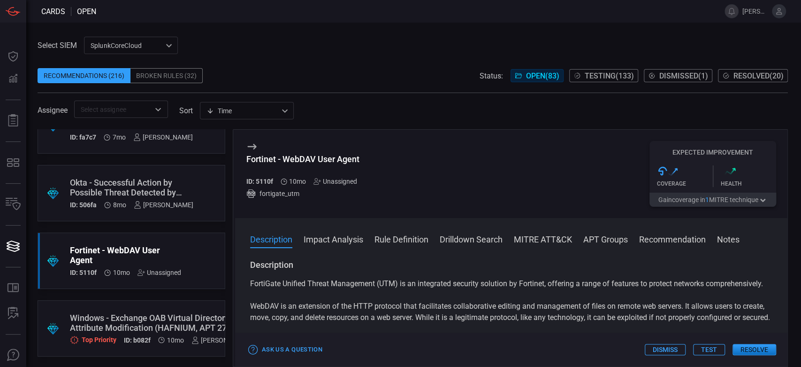
click at [323, 164] on div "Fortinet - WebDAV User Agent" at bounding box center [305, 159] width 119 height 10
drag, startPoint x: 419, startPoint y: 103, endPoint x: 415, endPoint y: 109, distance: 7.7
click at [420, 103] on div "Assignee ​ sort Time visibleUpdateTime ​" at bounding box center [413, 108] width 751 height 17
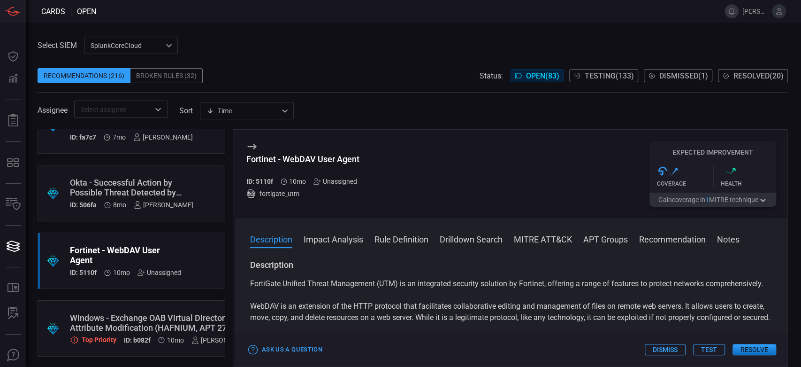
click at [183, 307] on div ".suggested_cards_icon{fill:url(#suggested_cards_icon);} Windows - Exchange OAB …" at bounding box center [132, 328] width 188 height 56
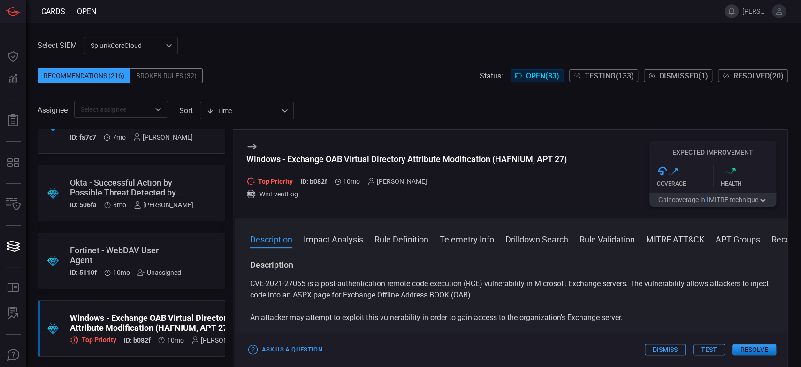
click at [398, 157] on div "Windows - Exchange OAB Virtual Directory Attribute Modification (HAFNIUM, APT 2…" at bounding box center [406, 159] width 321 height 10
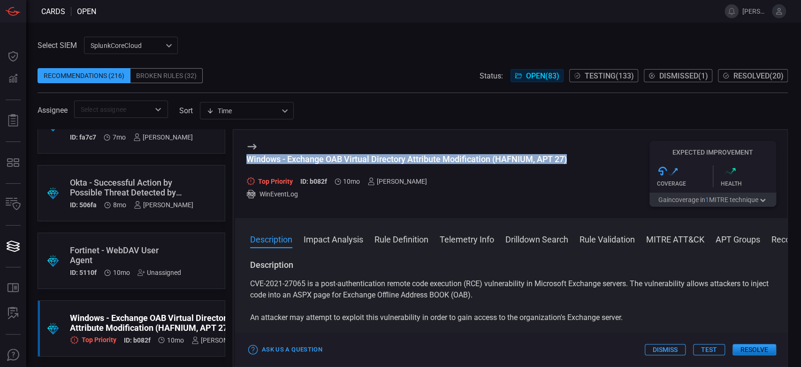
click at [398, 157] on div "Windows - Exchange OAB Virtual Directory Attribute Modification (HAFNIUM, APT 2…" at bounding box center [406, 159] width 321 height 10
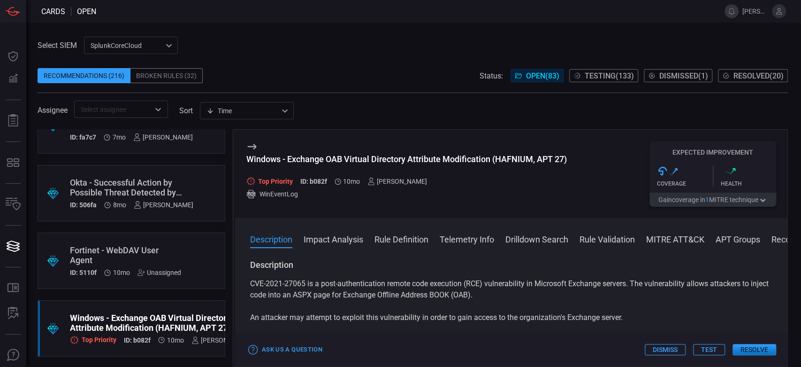
click at [403, 54] on span at bounding box center [413, 61] width 751 height 14
